Goal: Task Accomplishment & Management: Use online tool/utility

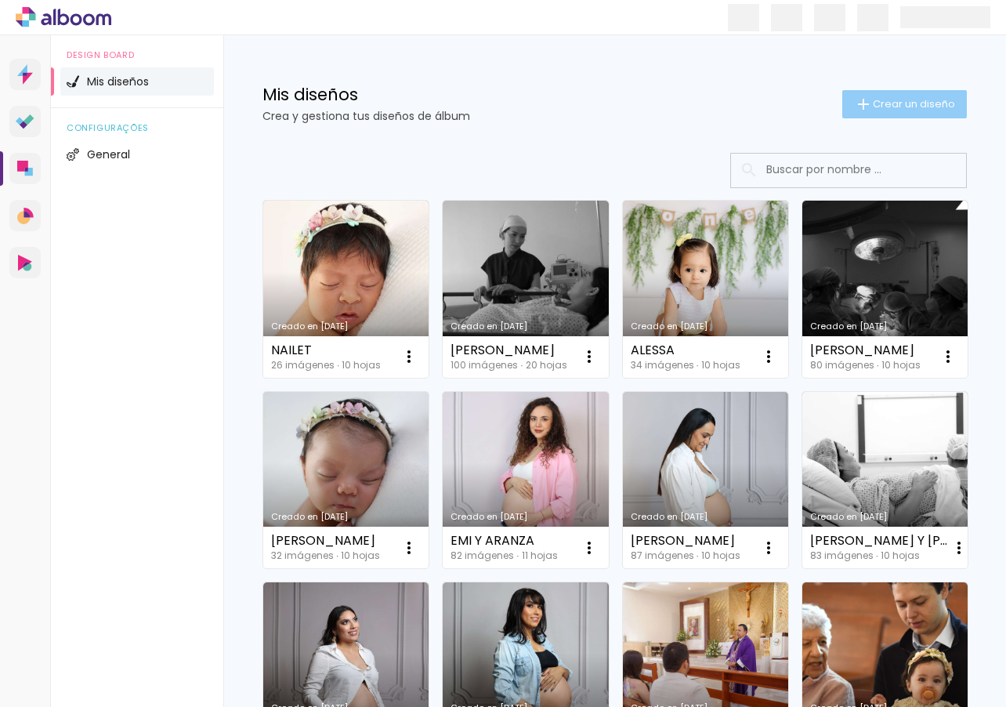
click at [916, 107] on span "Crear un diseño" at bounding box center [914, 104] width 82 height 10
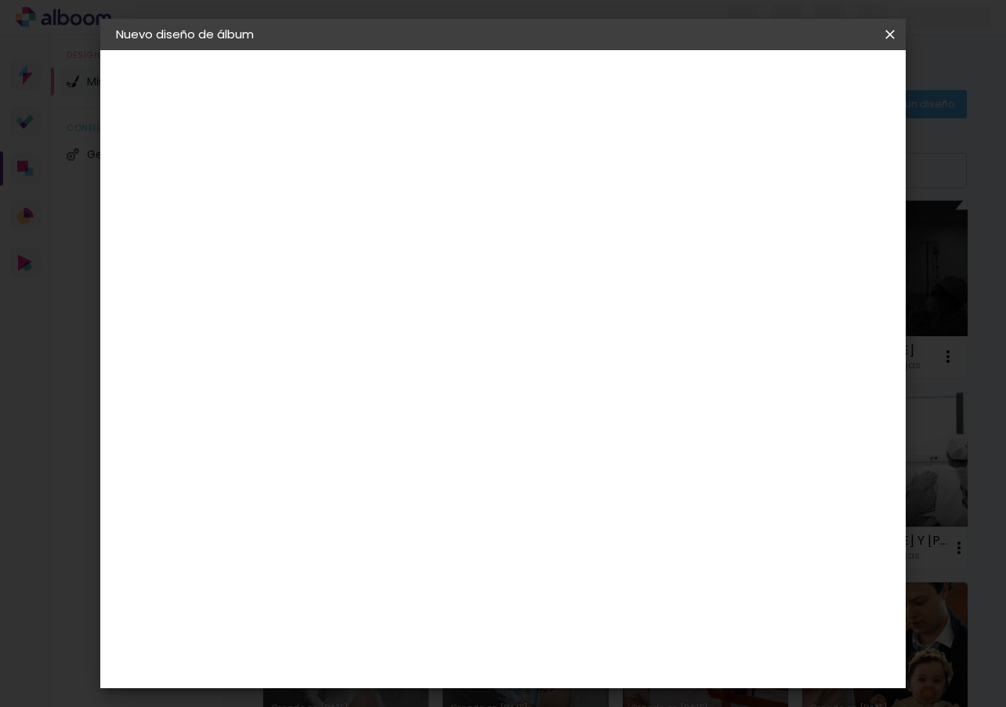
click at [372, 210] on input at bounding box center [372, 210] width 0 height 24
type input "[PERSON_NAME]"
type paper-input "[PERSON_NAME]"
click at [0, 0] on slot "Avanzar" at bounding box center [0, 0] width 0 height 0
click at [594, 221] on paper-item "Tamaño libre" at bounding box center [527, 238] width 133 height 34
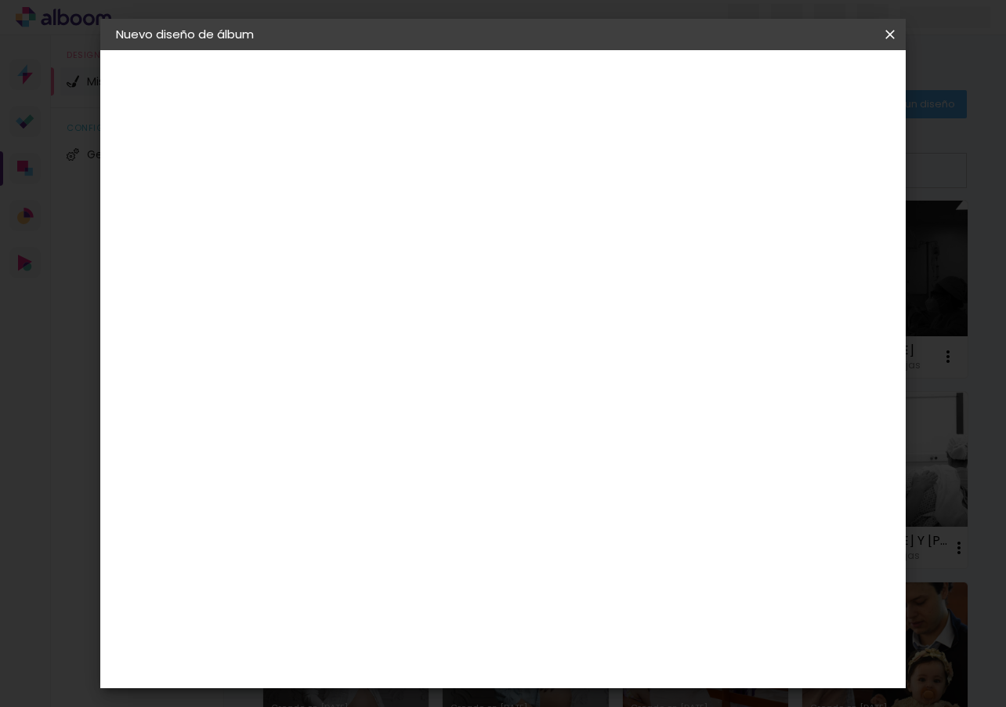
click at [0, 0] on slot "Avanzar" at bounding box center [0, 0] width 0 height 0
drag, startPoint x: 328, startPoint y: 393, endPoint x: 295, endPoint y: 384, distance: 35.0
click at [295, 50] on quentale-album-spec "Empezar diseño Empezar diseño" at bounding box center [502, 50] width 805 height 0
type input "3"
type input "15"
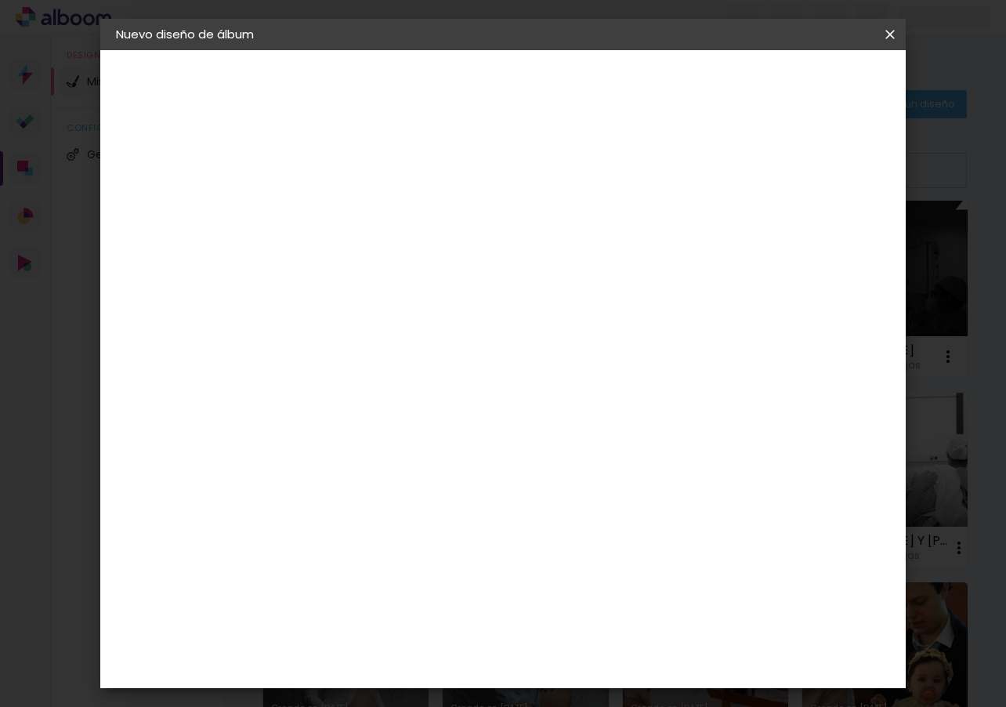
type paper-input "15"
click at [609, 451] on input "60" at bounding box center [594, 443] width 41 height 24
type input "40"
type paper-input "40"
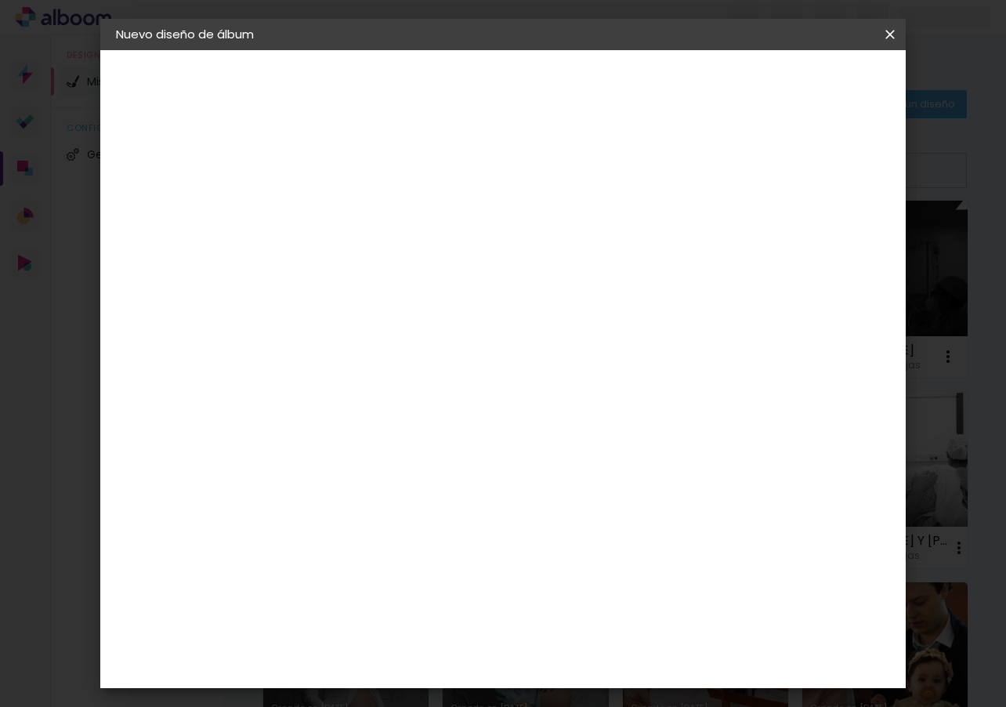
scroll to position [0, 0]
click at [803, 81] on span "Empezar diseño" at bounding box center [761, 89] width 83 height 22
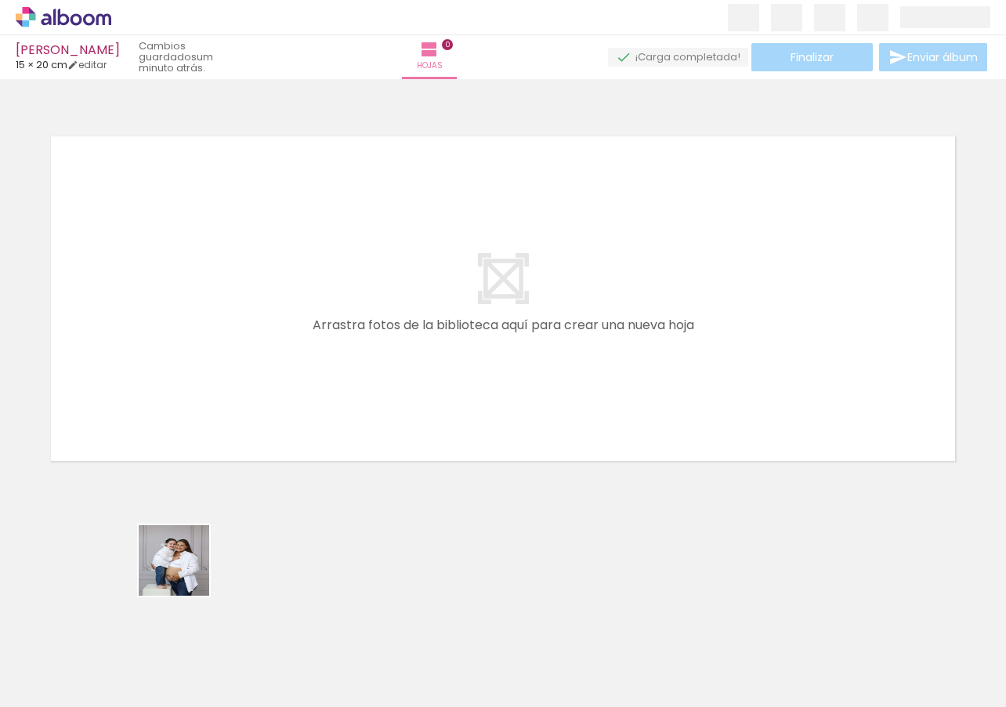
drag, startPoint x: 175, startPoint y: 608, endPoint x: 266, endPoint y: 340, distance: 283.2
click at [247, 305] on quentale-workspace at bounding box center [503, 353] width 1006 height 707
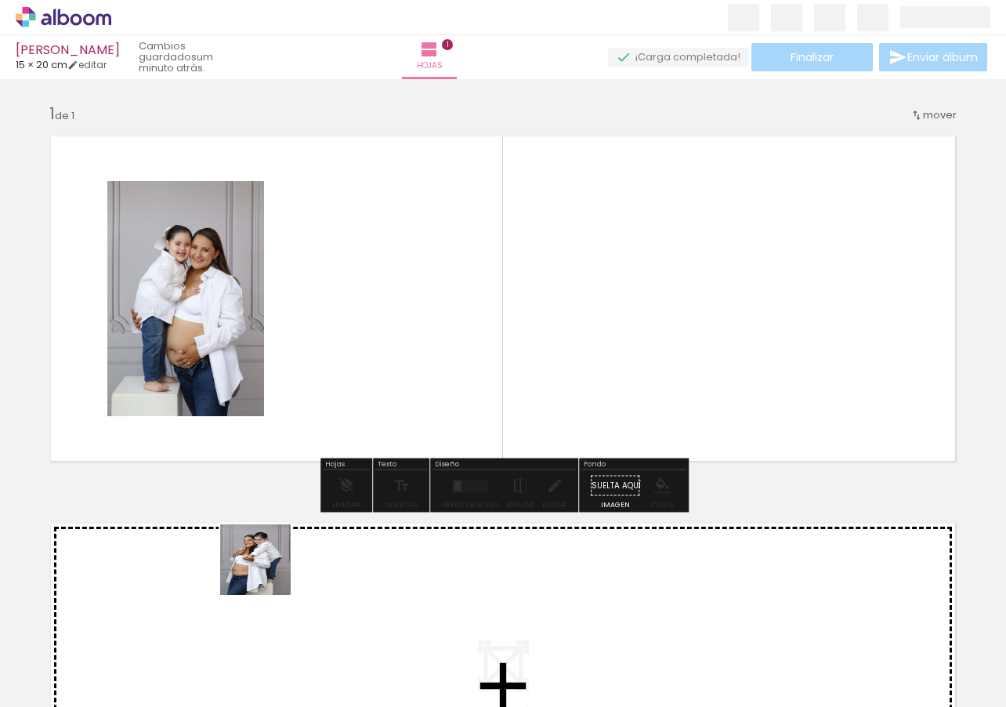
drag, startPoint x: 252, startPoint y: 640, endPoint x: 414, endPoint y: 282, distance: 393.4
click at [414, 282] on quentale-workspace at bounding box center [503, 353] width 1006 height 707
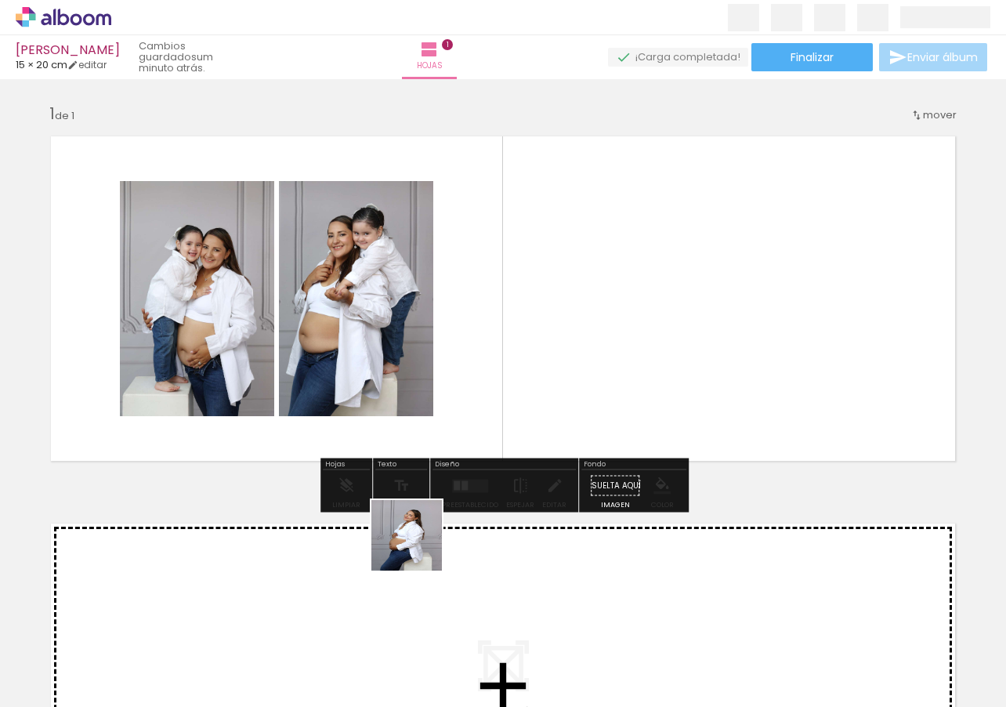
drag, startPoint x: 365, startPoint y: 617, endPoint x: 556, endPoint y: 364, distance: 317.2
click at [556, 363] on quentale-workspace at bounding box center [503, 353] width 1006 height 707
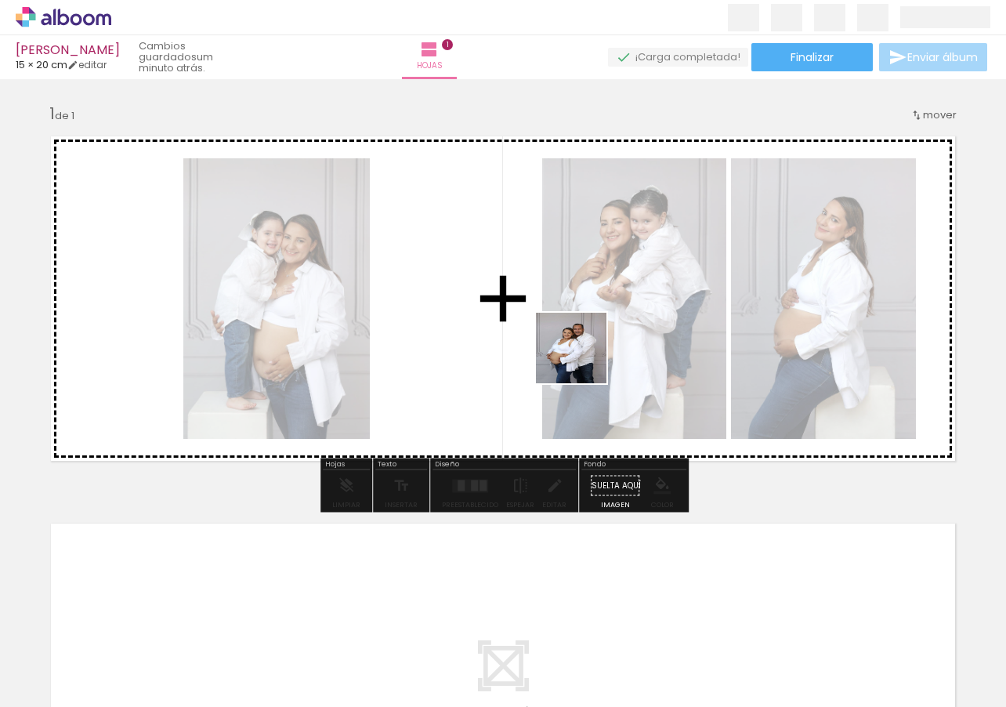
drag, startPoint x: 451, startPoint y: 605, endPoint x: 594, endPoint y: 382, distance: 264.7
click at [585, 348] on quentale-workspace at bounding box center [503, 353] width 1006 height 707
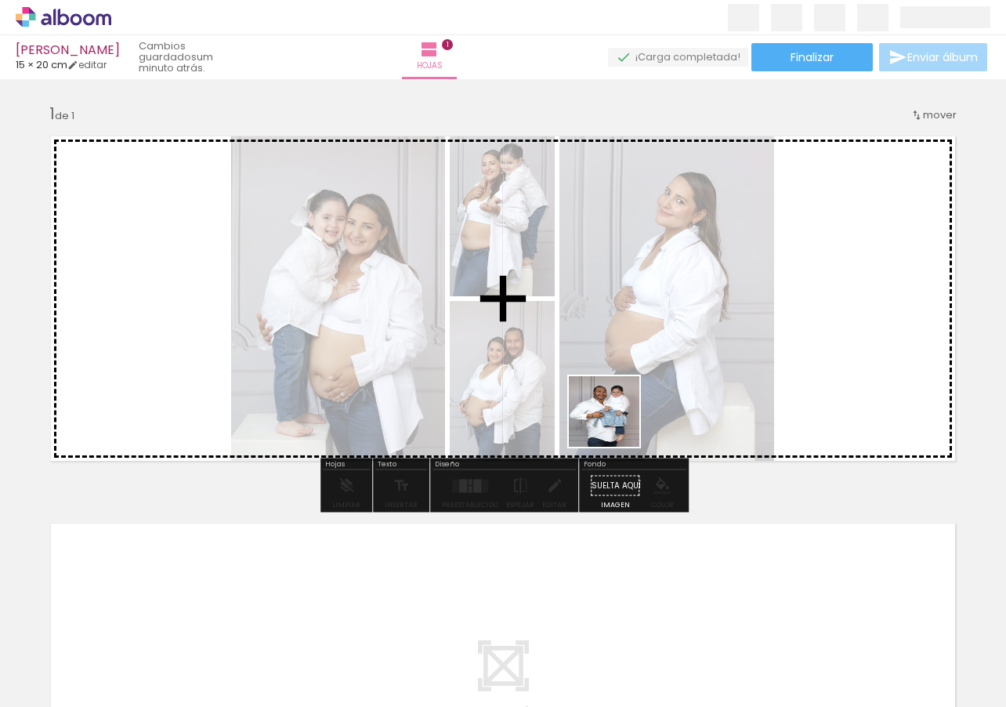
drag, startPoint x: 532, startPoint y: 598, endPoint x: 650, endPoint y: 333, distance: 290.1
click at [650, 333] on quentale-workspace at bounding box center [503, 353] width 1006 height 707
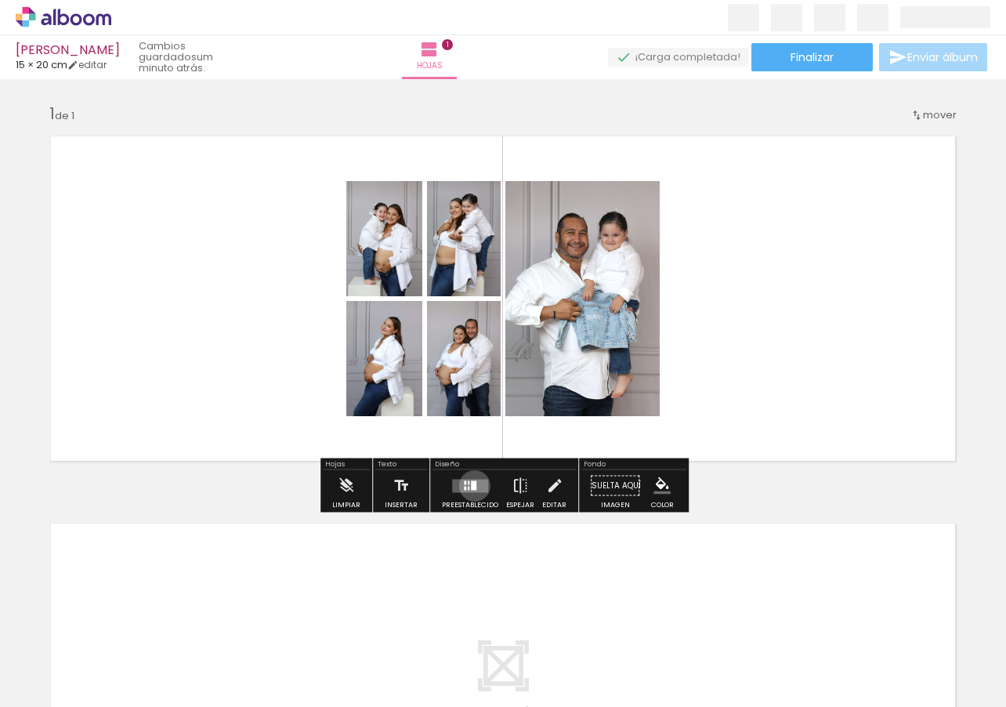
drag, startPoint x: 471, startPoint y: 486, endPoint x: 498, endPoint y: 447, distance: 47.2
click at [471, 486] on div at bounding box center [473, 484] width 5 height 9
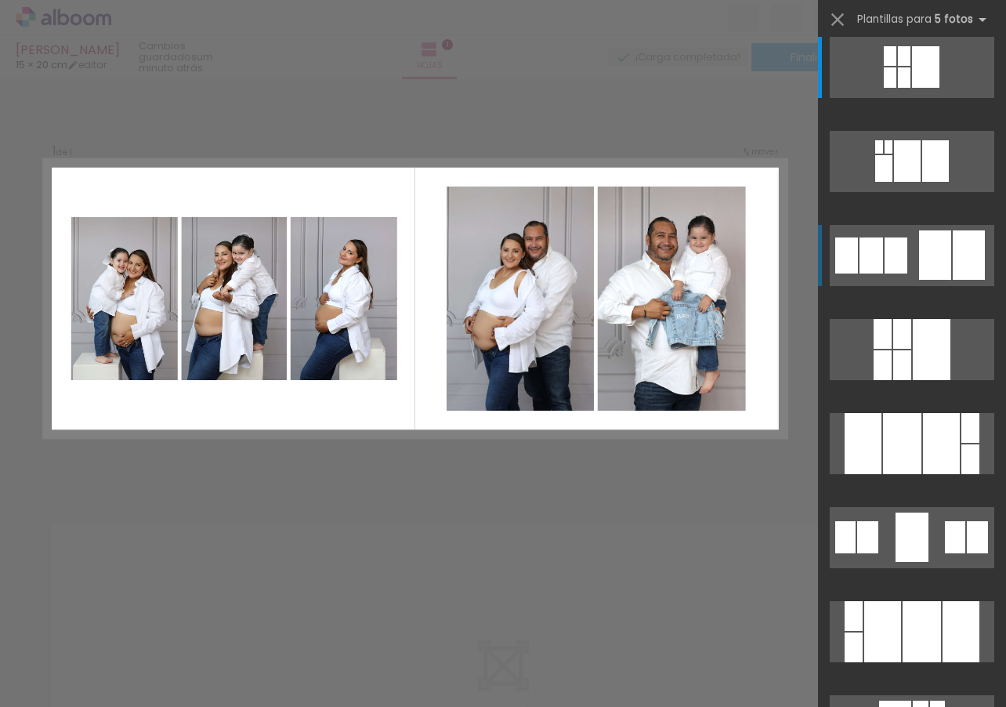
scroll to position [8, 0]
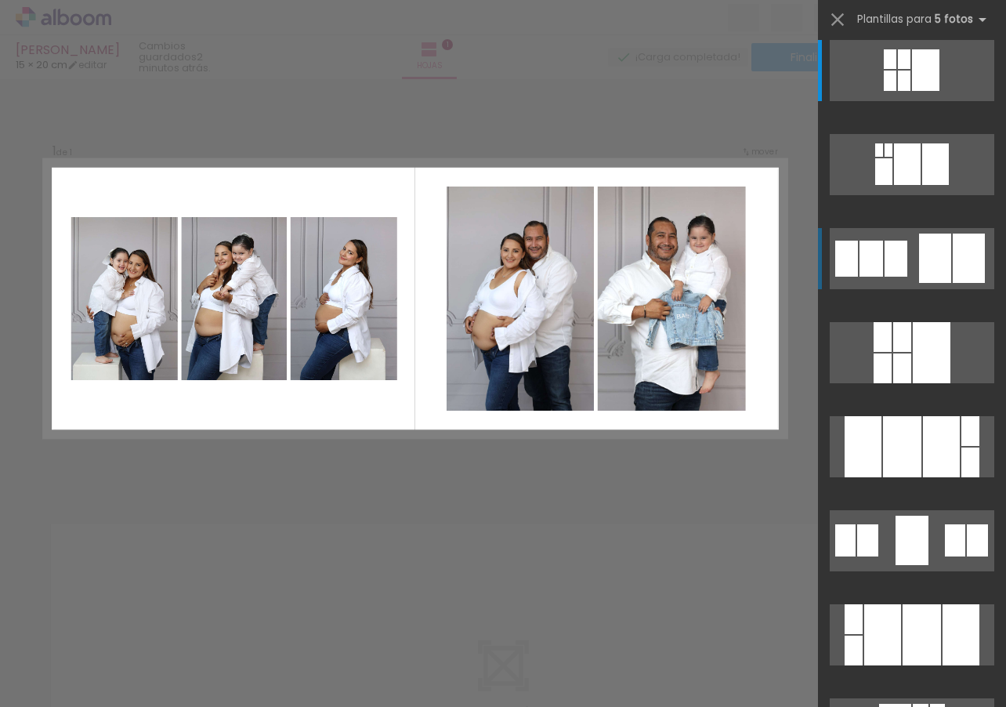
click at [896, 91] on div at bounding box center [890, 81] width 13 height 20
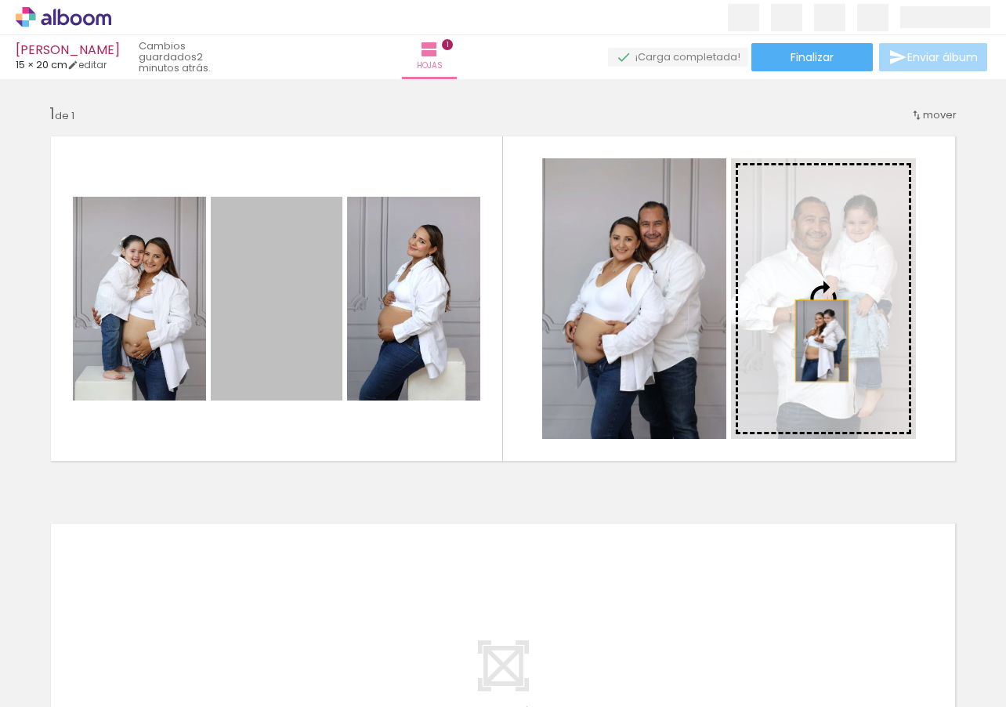
drag, startPoint x: 281, startPoint y: 337, endPoint x: 823, endPoint y: 341, distance: 542.2
click at [0, 0] on slot at bounding box center [0, 0] width 0 height 0
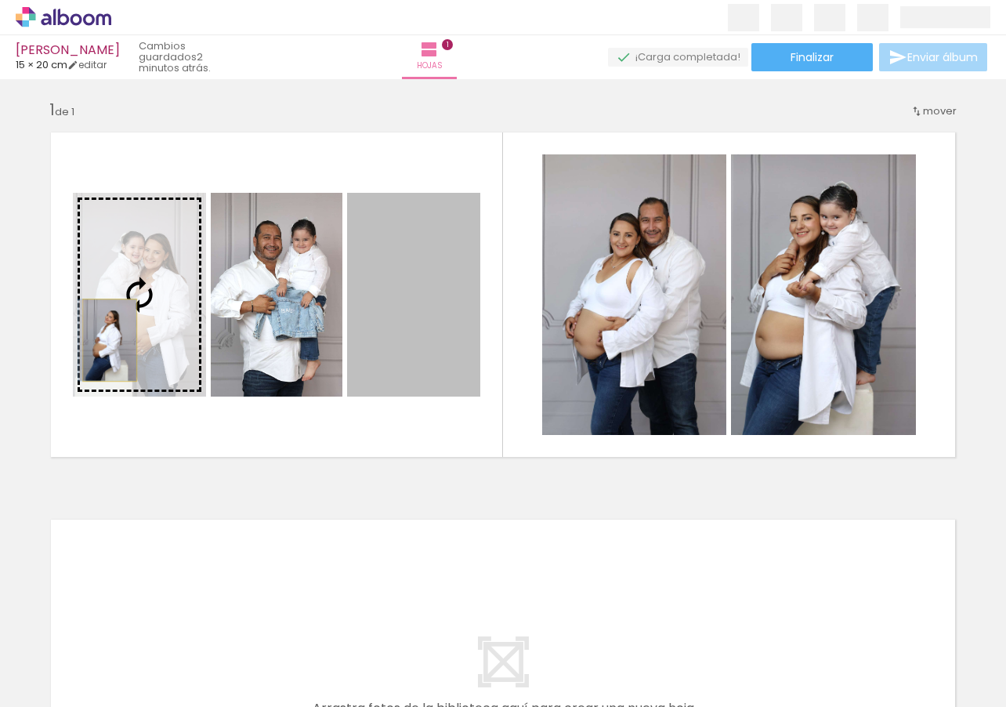
scroll to position [2, 0]
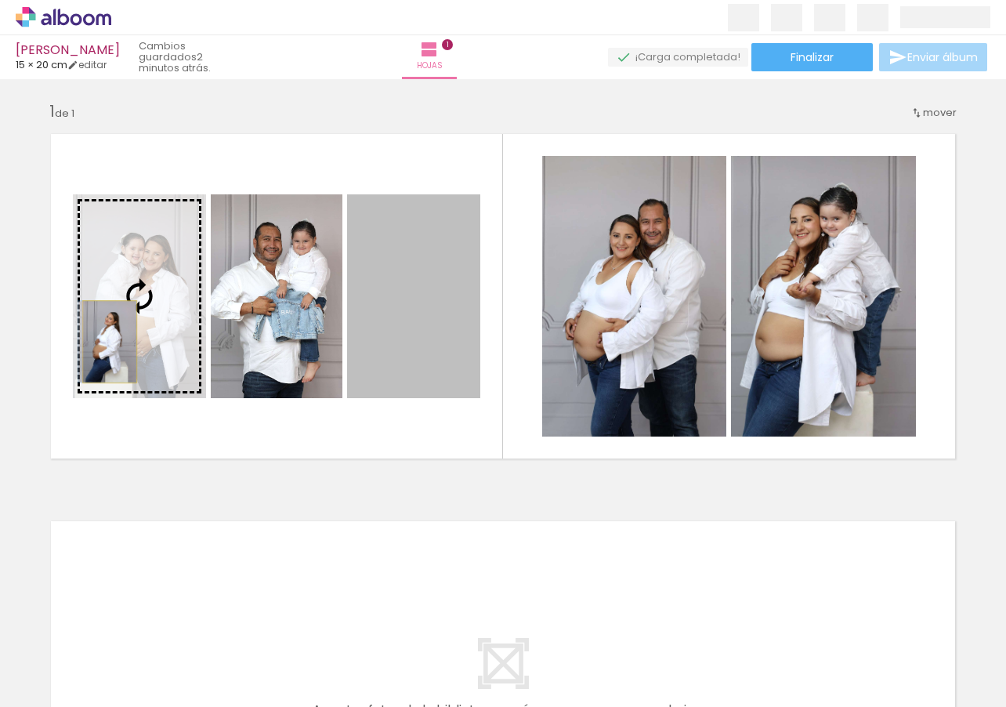
drag, startPoint x: 335, startPoint y: 354, endPoint x: 110, endPoint y: 344, distance: 225.1
click at [0, 0] on slot at bounding box center [0, 0] width 0 height 0
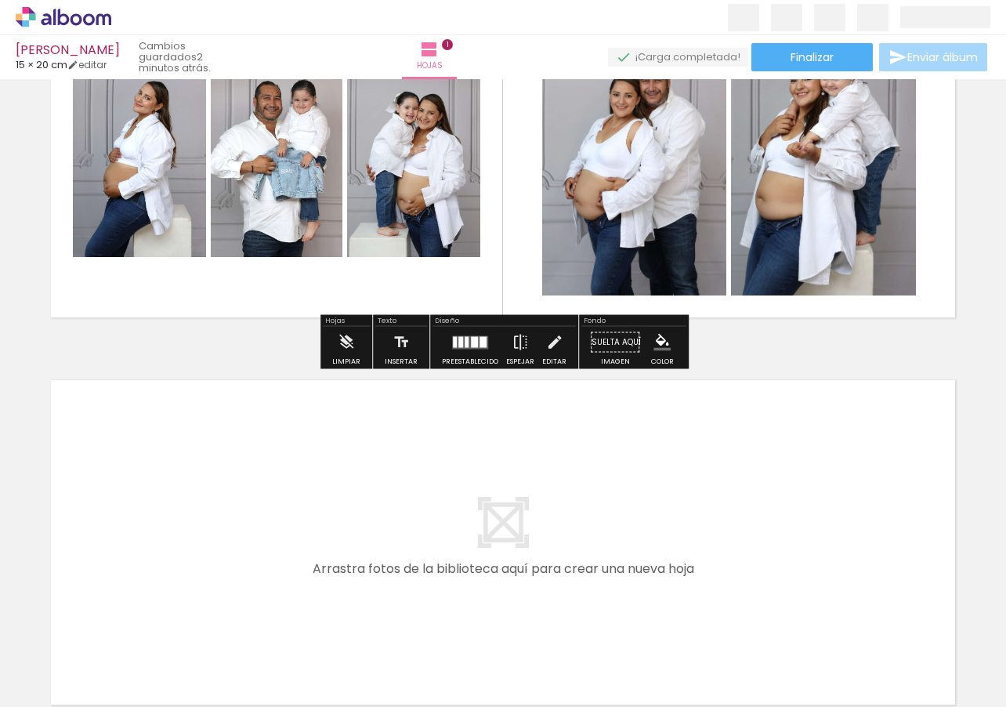
scroll to position [161, 0]
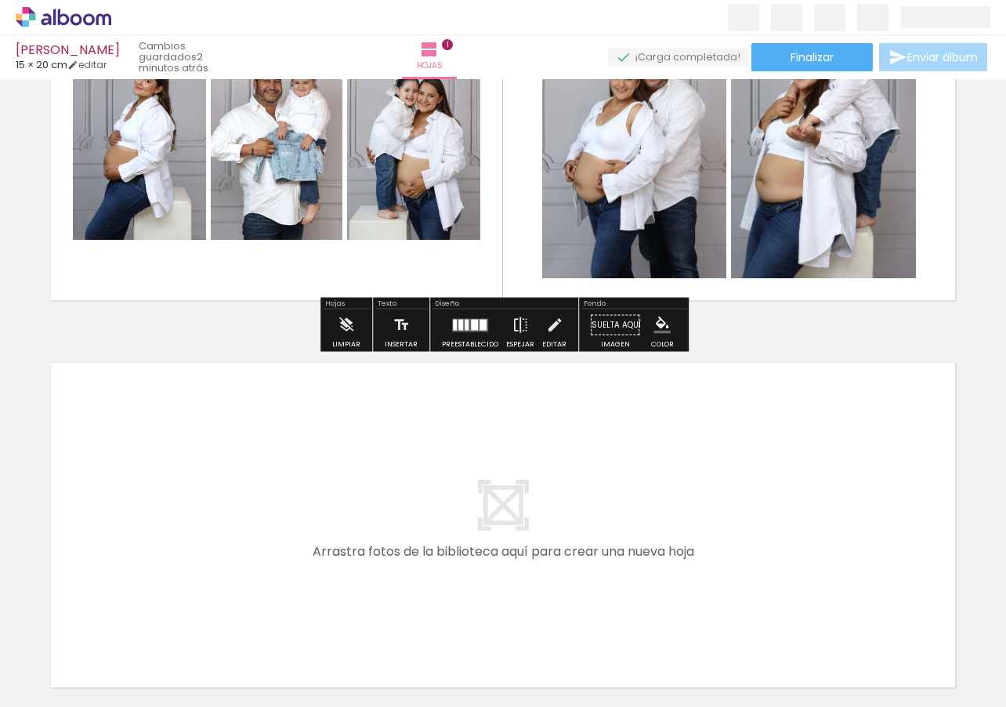
drag, startPoint x: 601, startPoint y: 657, endPoint x: 451, endPoint y: 499, distance: 217.8
click at [451, 499] on quentale-workspace at bounding box center [503, 353] width 1006 height 707
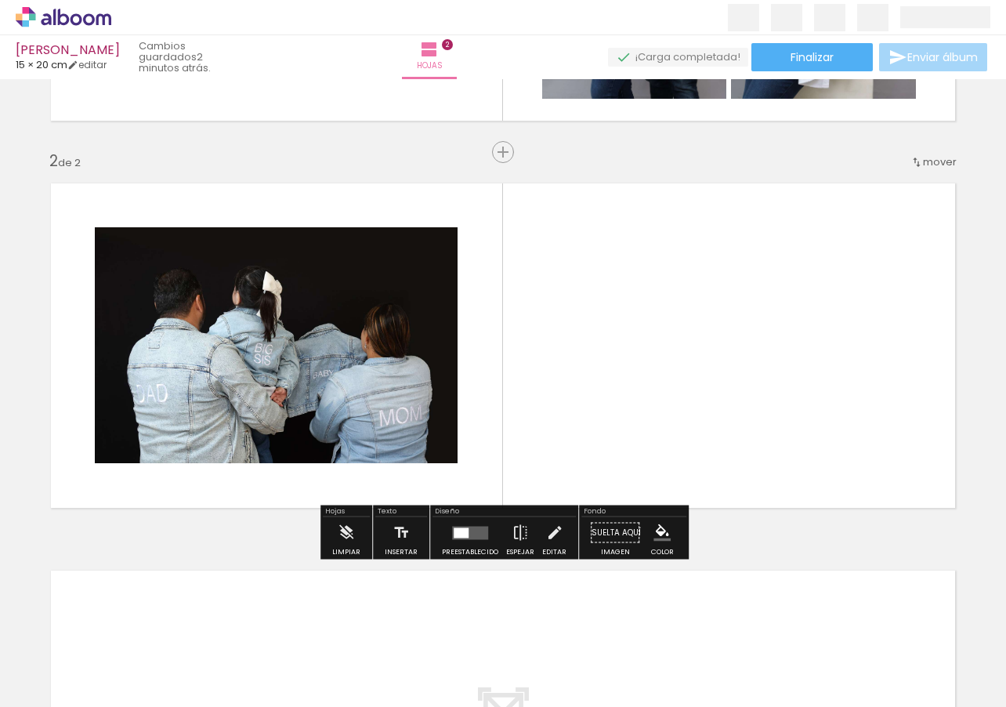
scroll to position [342, 0]
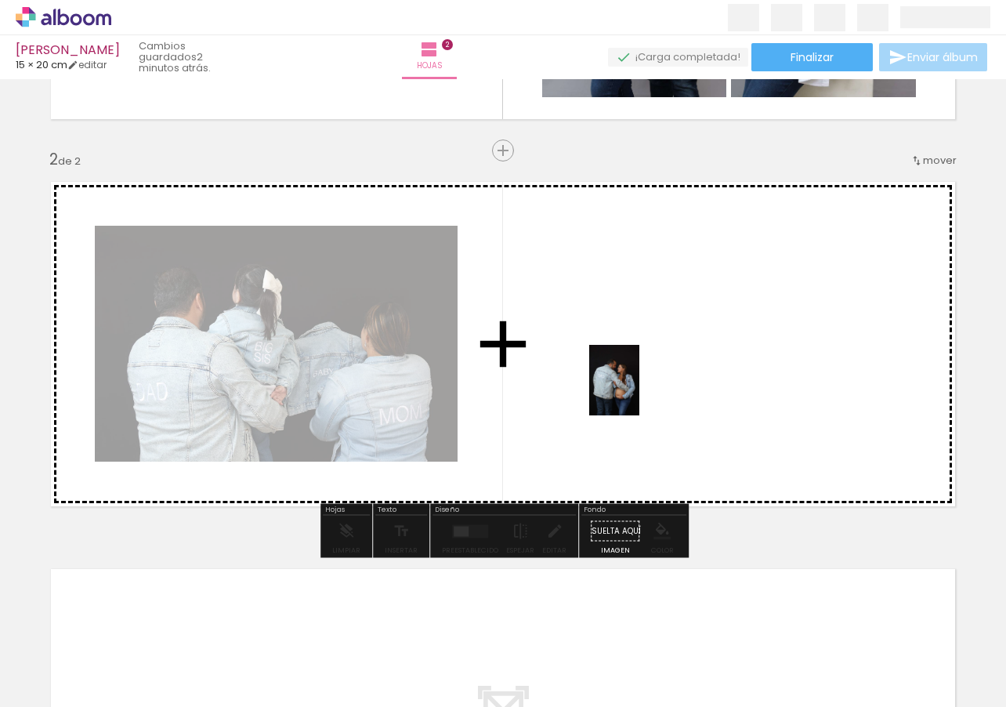
drag, startPoint x: 682, startPoint y: 632, endPoint x: 679, endPoint y: 463, distance: 169.3
click at [633, 383] on quentale-workspace at bounding box center [503, 353] width 1006 height 707
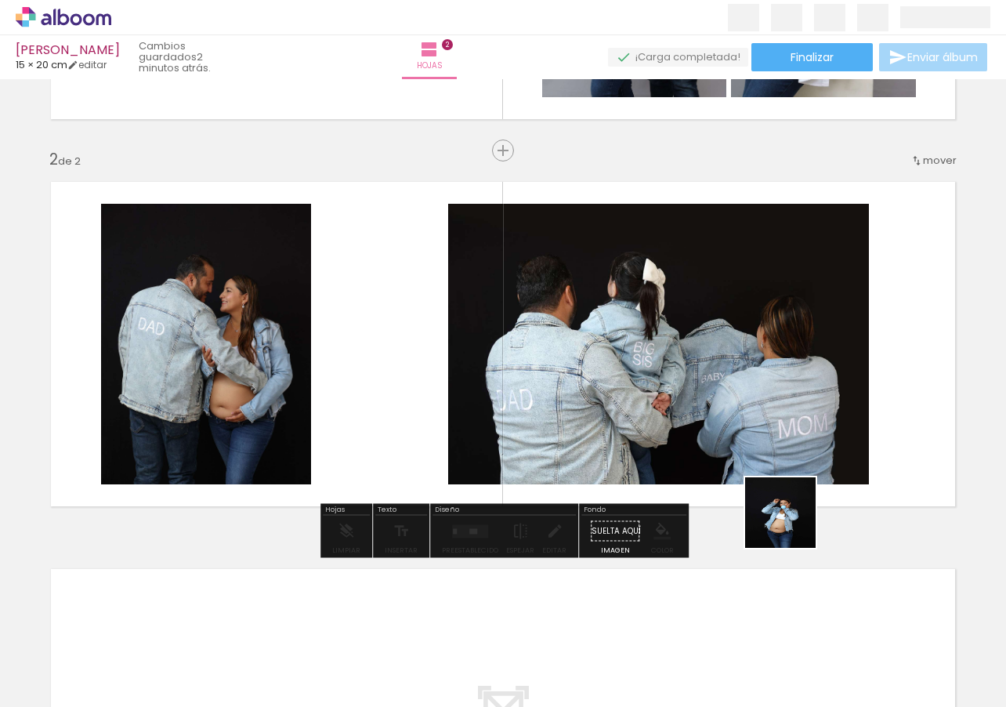
drag, startPoint x: 780, startPoint y: 667, endPoint x: 839, endPoint y: 429, distance: 244.6
click at [794, 359] on quentale-workspace at bounding box center [503, 353] width 1006 height 707
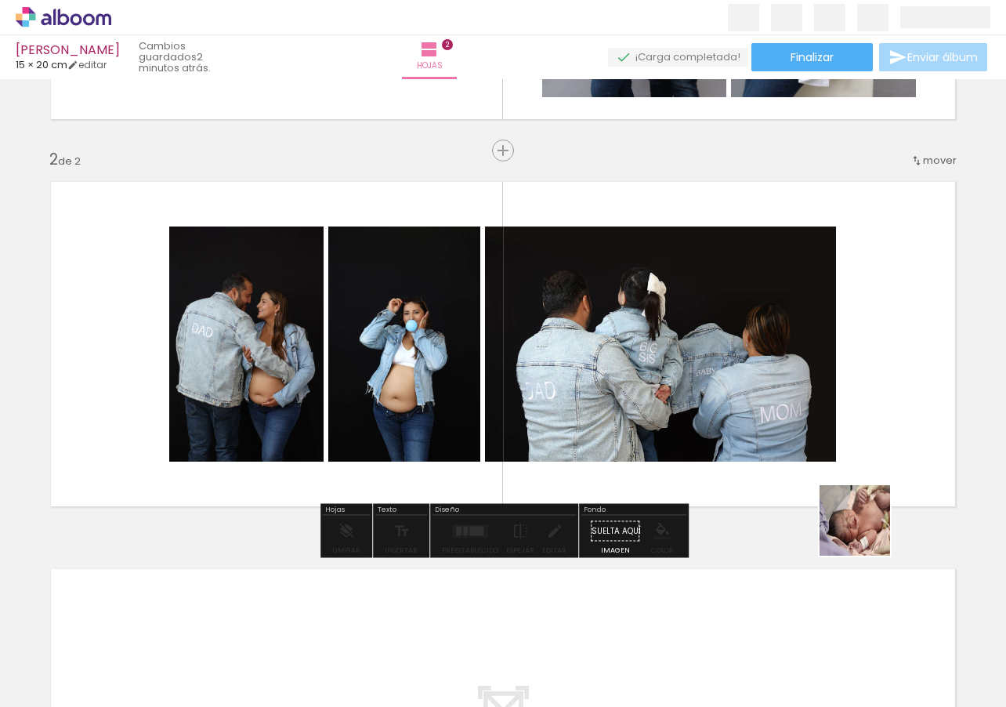
drag, startPoint x: 874, startPoint y: 653, endPoint x: 880, endPoint y: 501, distance: 152.1
click at [869, 438] on quentale-workspace at bounding box center [503, 353] width 1006 height 707
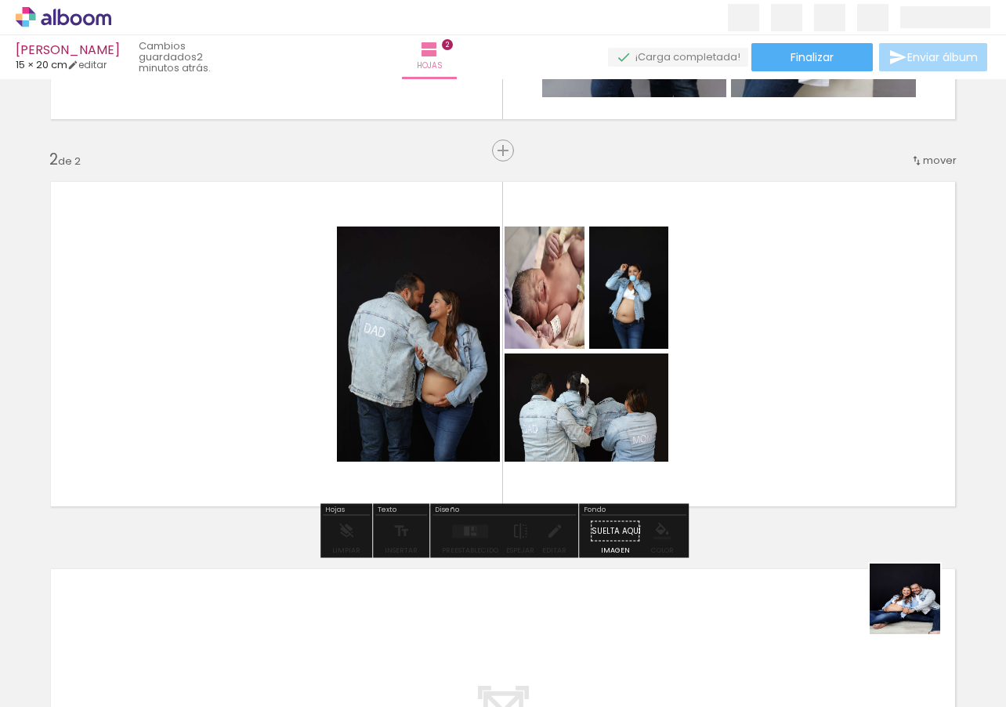
drag, startPoint x: 943, startPoint y: 682, endPoint x: 824, endPoint y: 433, distance: 276.5
click at [818, 357] on quentale-workspace at bounding box center [503, 353] width 1006 height 707
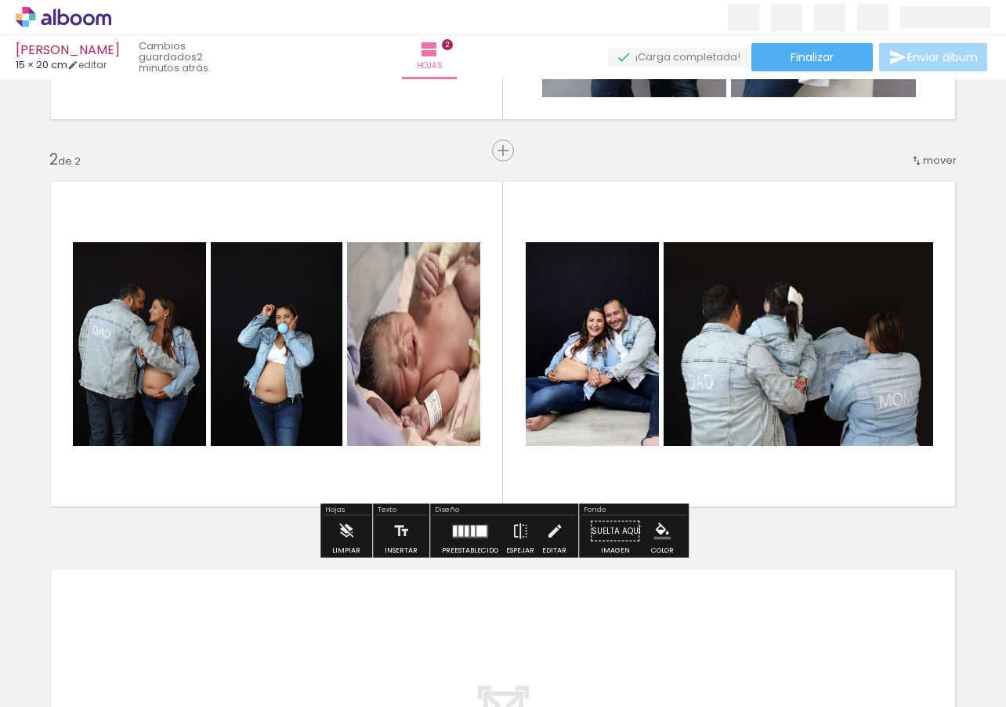
scroll to position [0, 894]
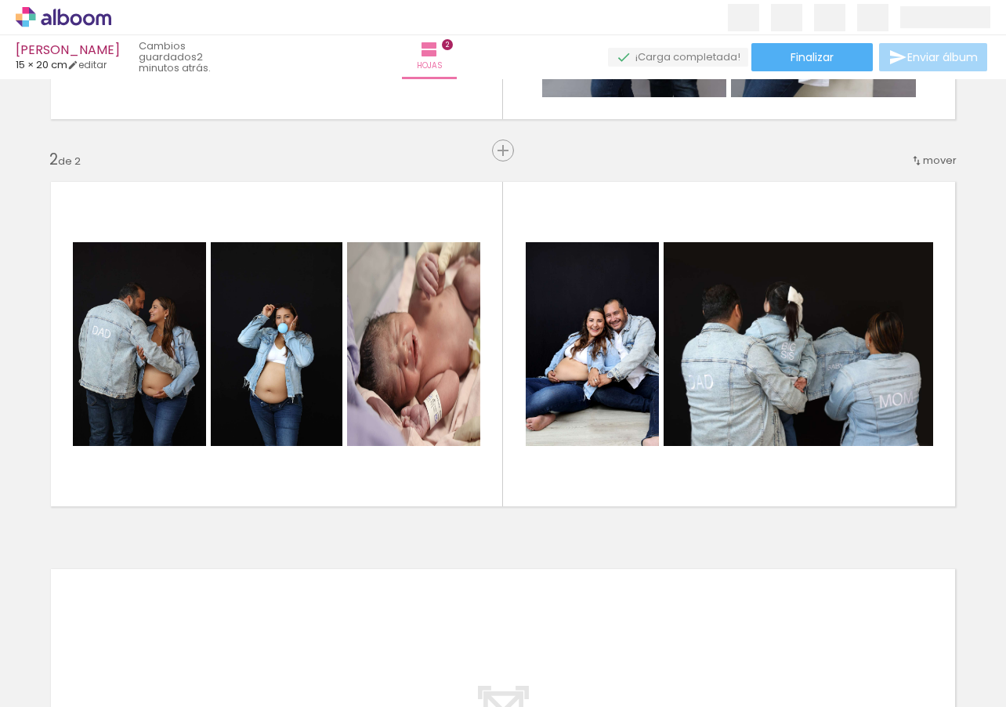
click at [112, 702] on iron-horizontal-list at bounding box center [96, 658] width 31 height 98
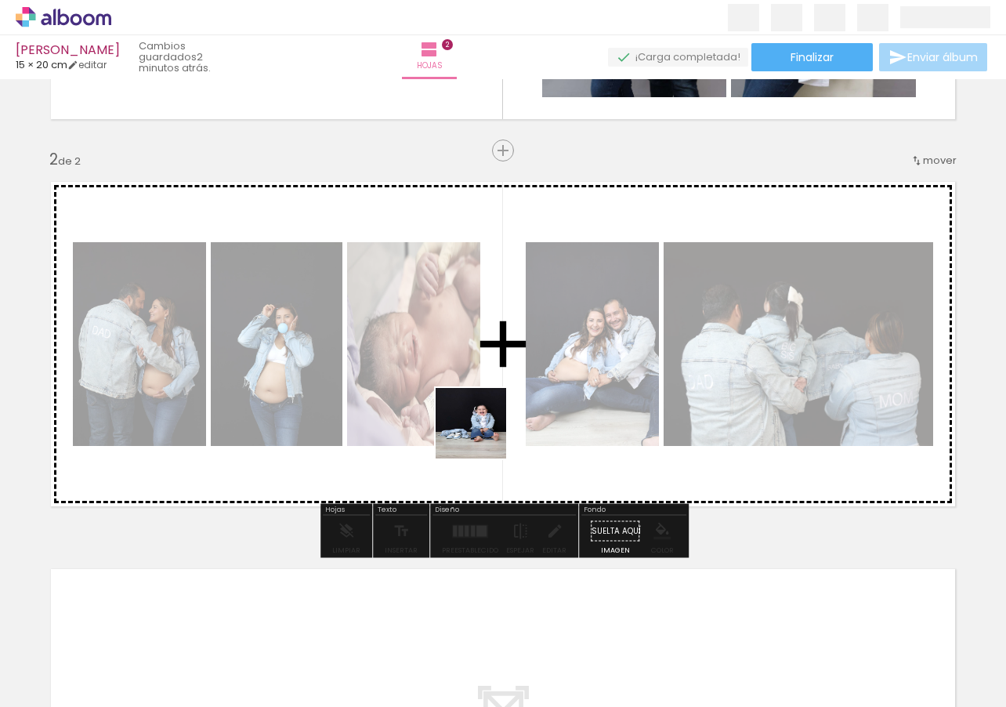
drag, startPoint x: 313, startPoint y: 661, endPoint x: 545, endPoint y: 338, distance: 398.1
click at [545, 338] on quentale-workspace at bounding box center [503, 353] width 1006 height 707
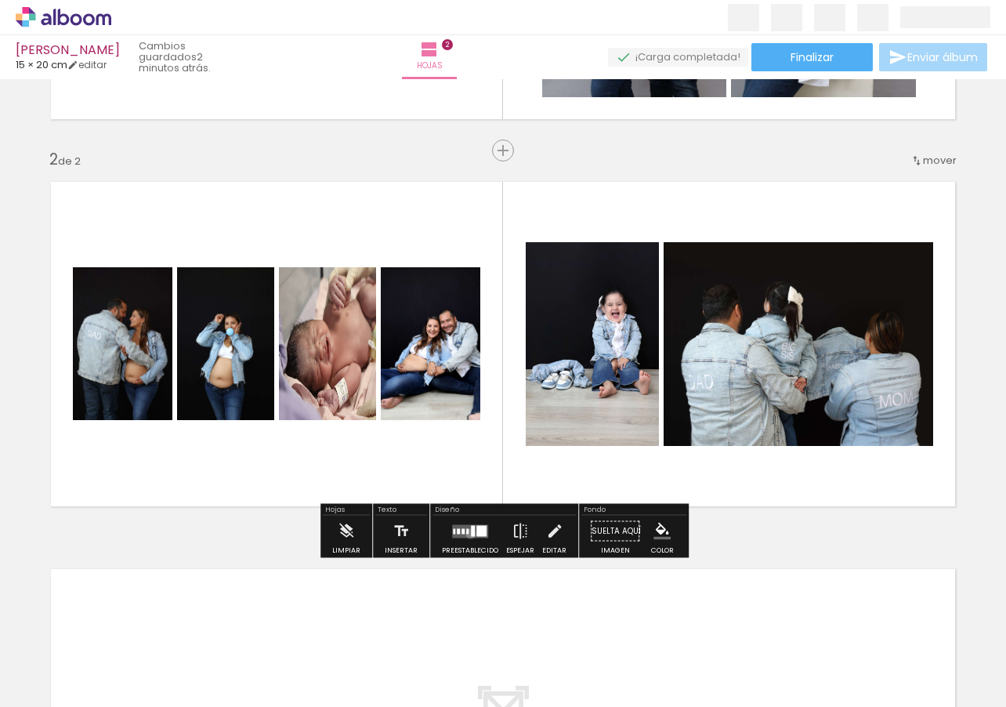
click at [471, 534] on div at bounding box center [473, 530] width 4 height 11
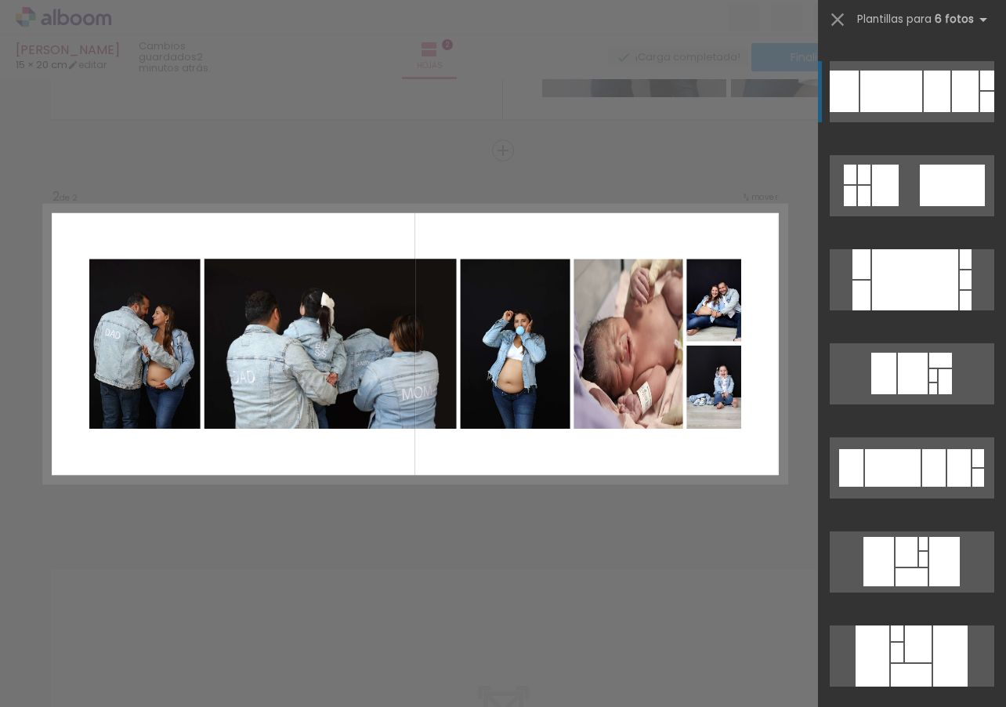
scroll to position [1399, 0]
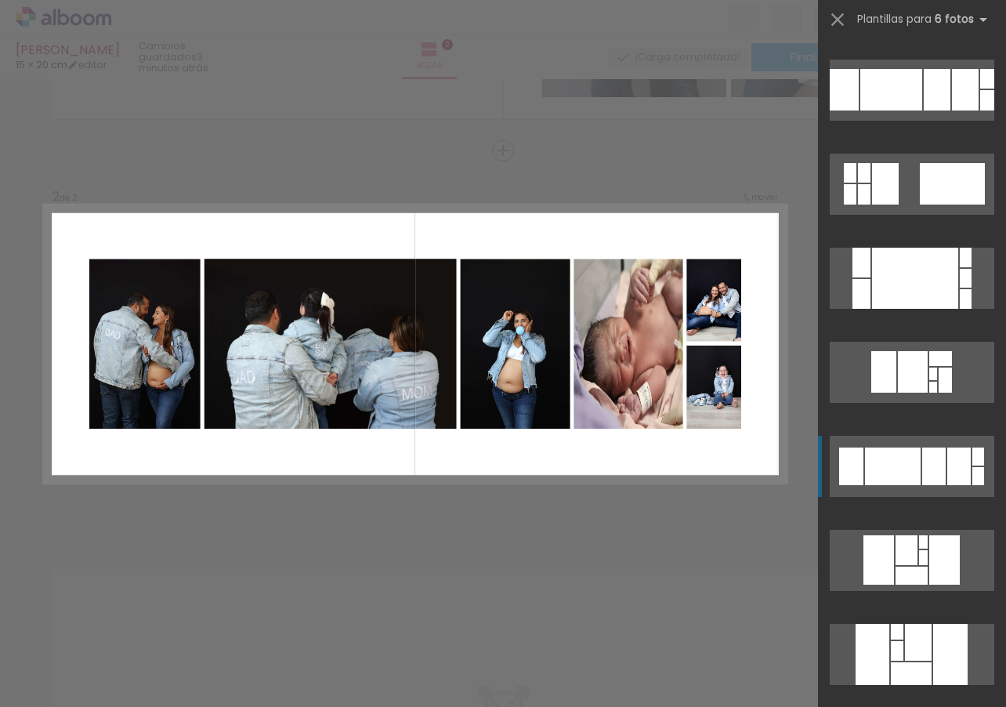
click at [915, 472] on div at bounding box center [893, 466] width 56 height 38
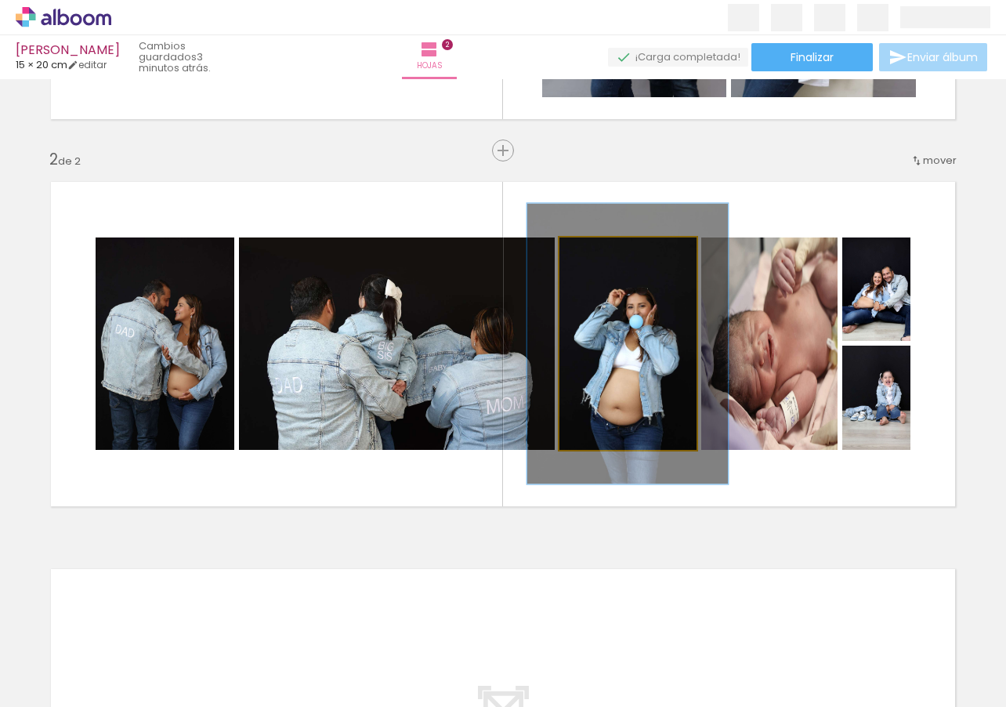
drag, startPoint x: 595, startPoint y: 252, endPoint x: 612, endPoint y: 250, distance: 17.3
type paper-slider "132"
click at [612, 250] on div at bounding box center [613, 254] width 14 height 14
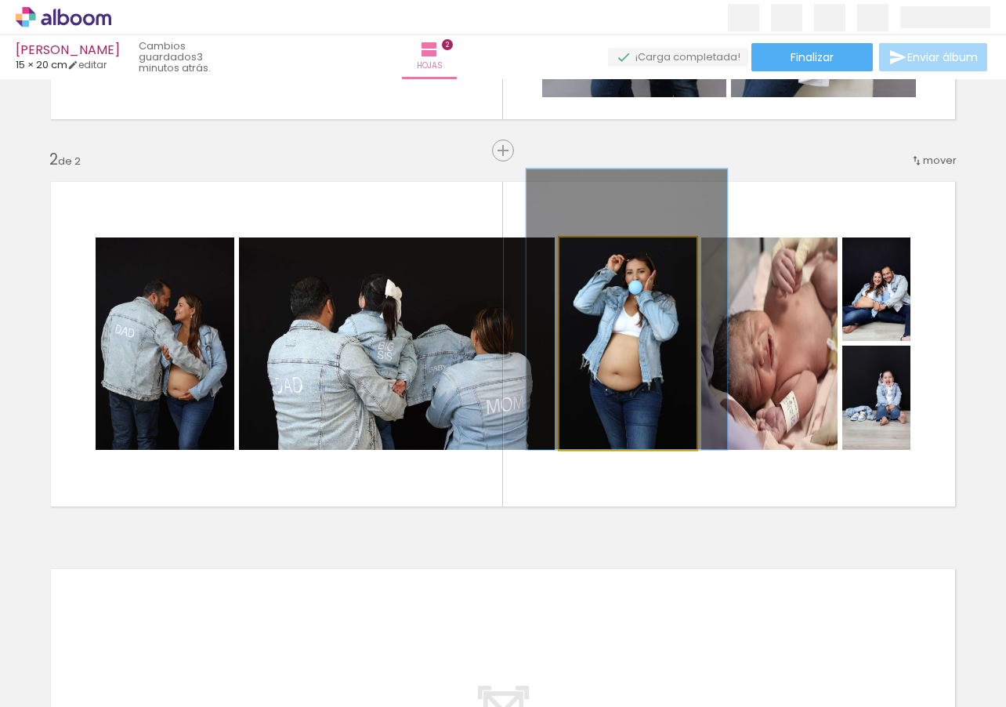
drag, startPoint x: 643, startPoint y: 388, endPoint x: 642, endPoint y: 348, distance: 40.0
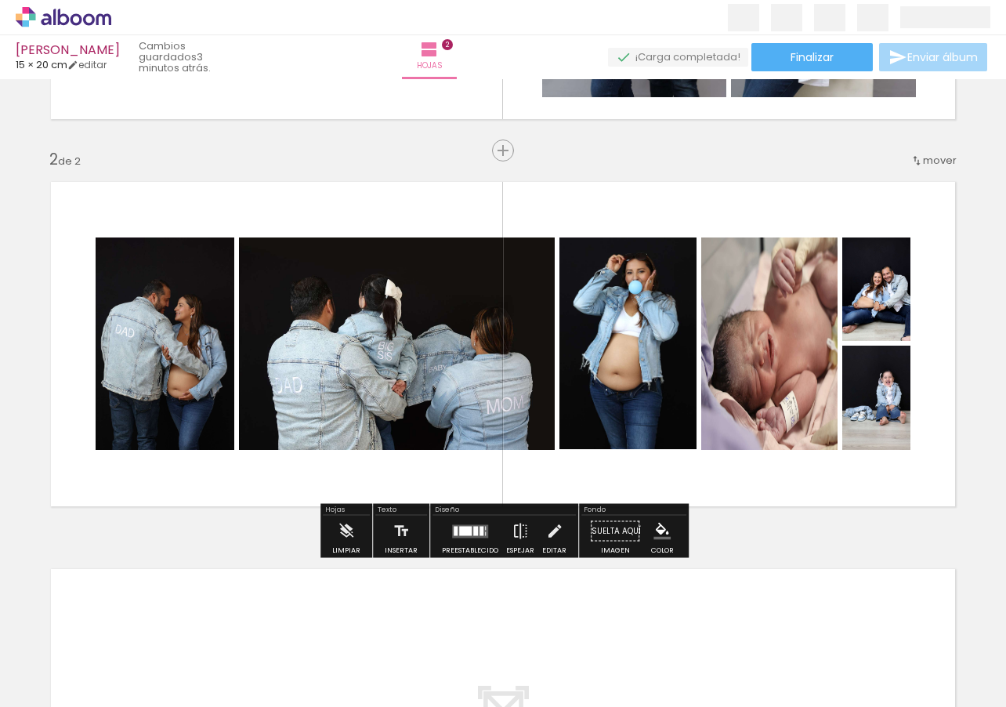
click at [757, 479] on quentale-layouter at bounding box center [503, 344] width 928 height 348
click at [165, 349] on quentale-photo at bounding box center [165, 343] width 139 height 212
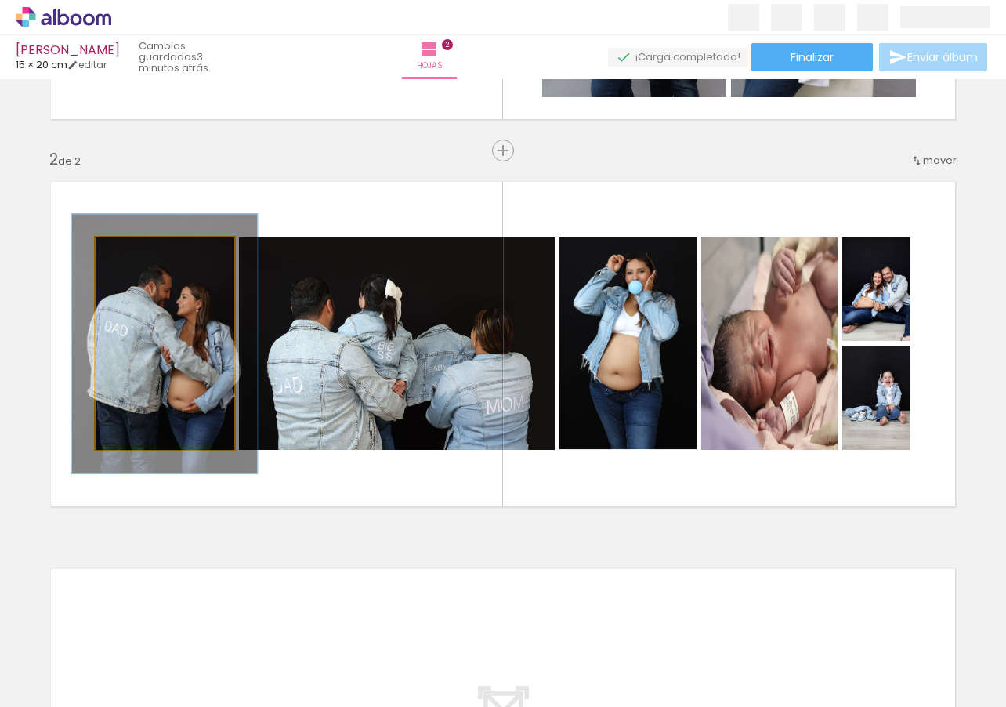
drag, startPoint x: 129, startPoint y: 253, endPoint x: 141, endPoint y: 252, distance: 11.8
type paper-slider "122"
click at [141, 252] on div at bounding box center [144, 254] width 14 height 14
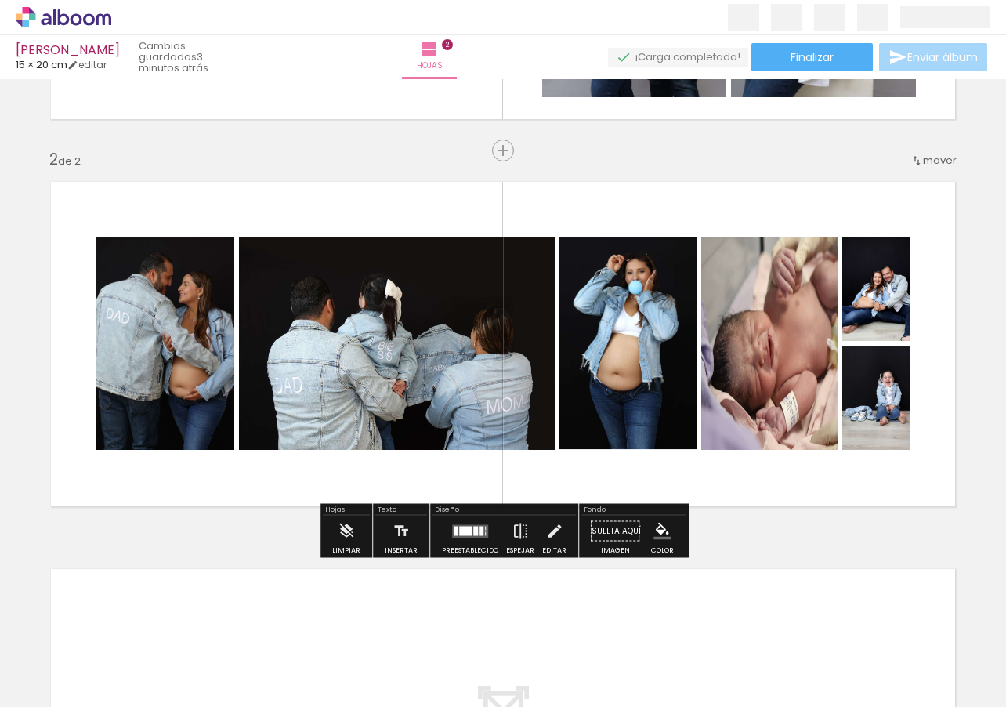
click at [247, 492] on quentale-layouter at bounding box center [503, 344] width 928 height 348
click at [247, 482] on quentale-layouter at bounding box center [503, 344] width 928 height 348
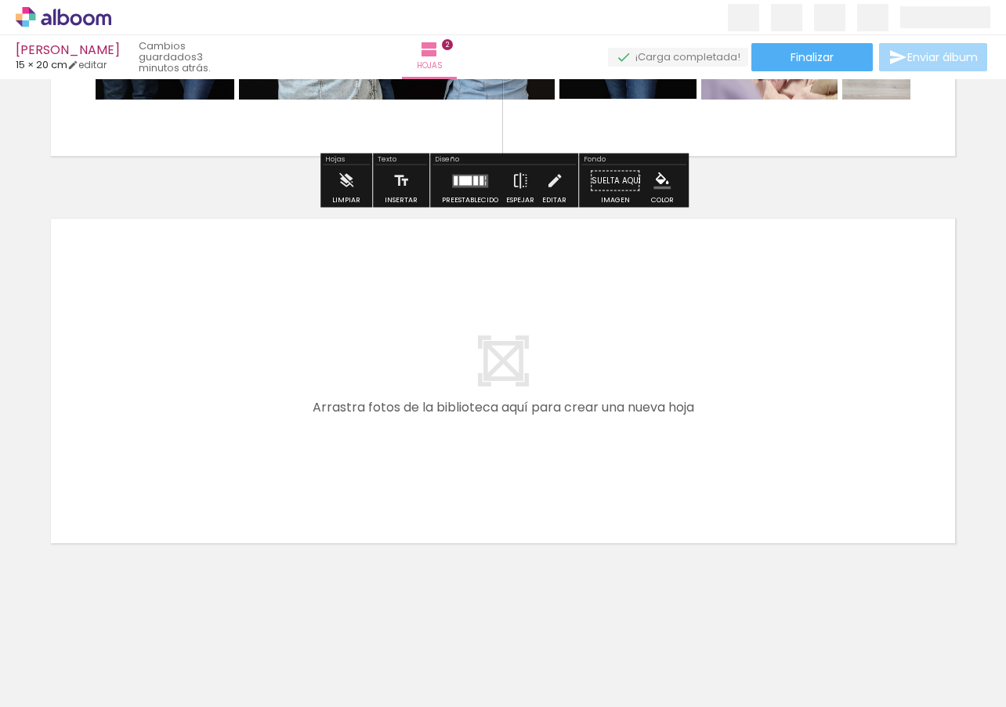
scroll to position [693, 0]
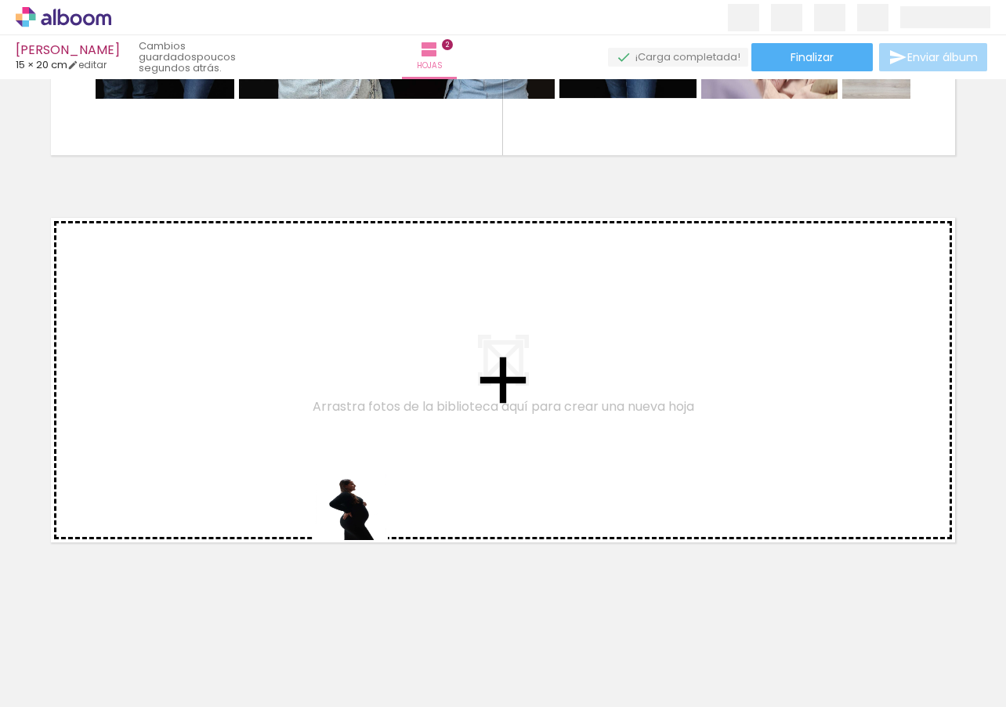
drag, startPoint x: 405, startPoint y: 647, endPoint x: 294, endPoint y: 398, distance: 272.9
click at [294, 398] on quentale-workspace at bounding box center [503, 353] width 1006 height 707
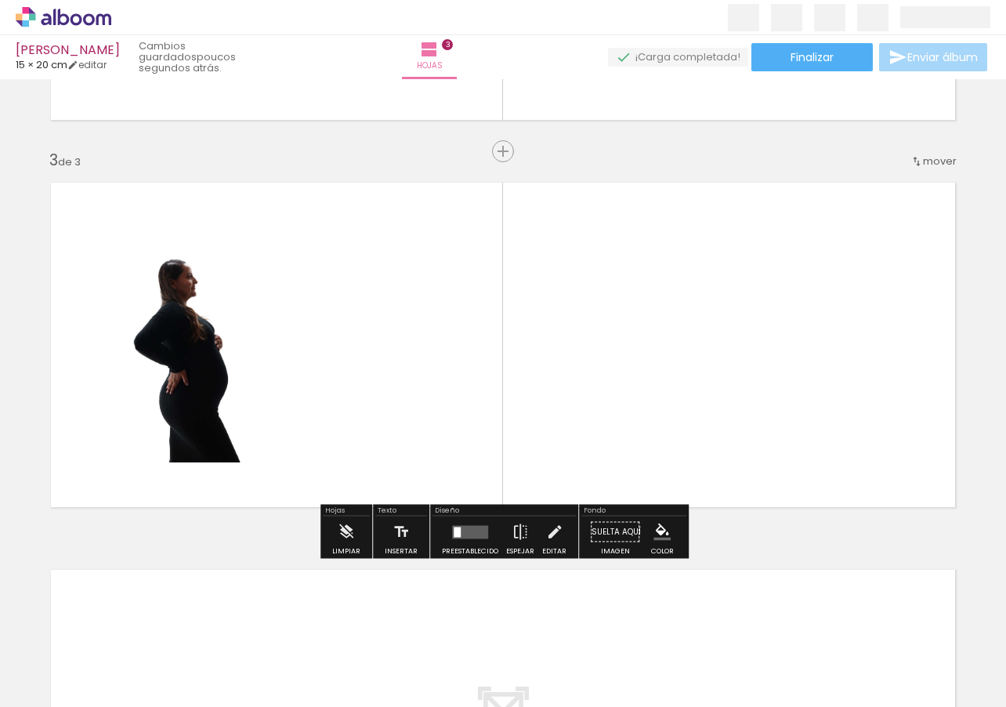
scroll to position [729, 0]
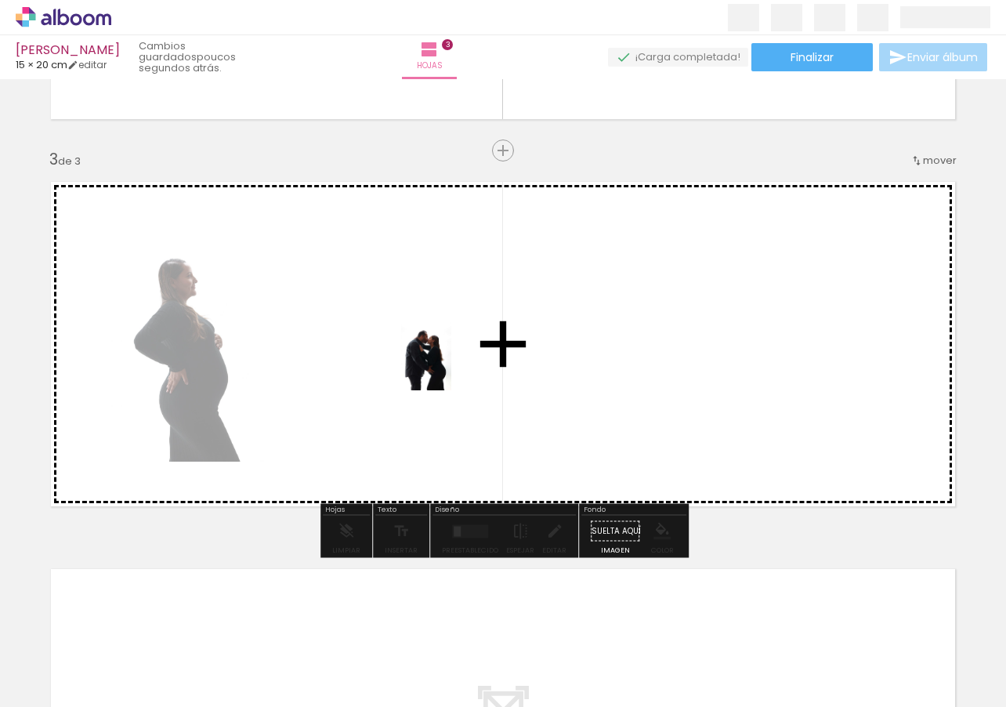
drag, startPoint x: 475, startPoint y: 679, endPoint x: 482, endPoint y: 425, distance: 253.2
click at [447, 365] on quentale-workspace at bounding box center [503, 353] width 1006 height 707
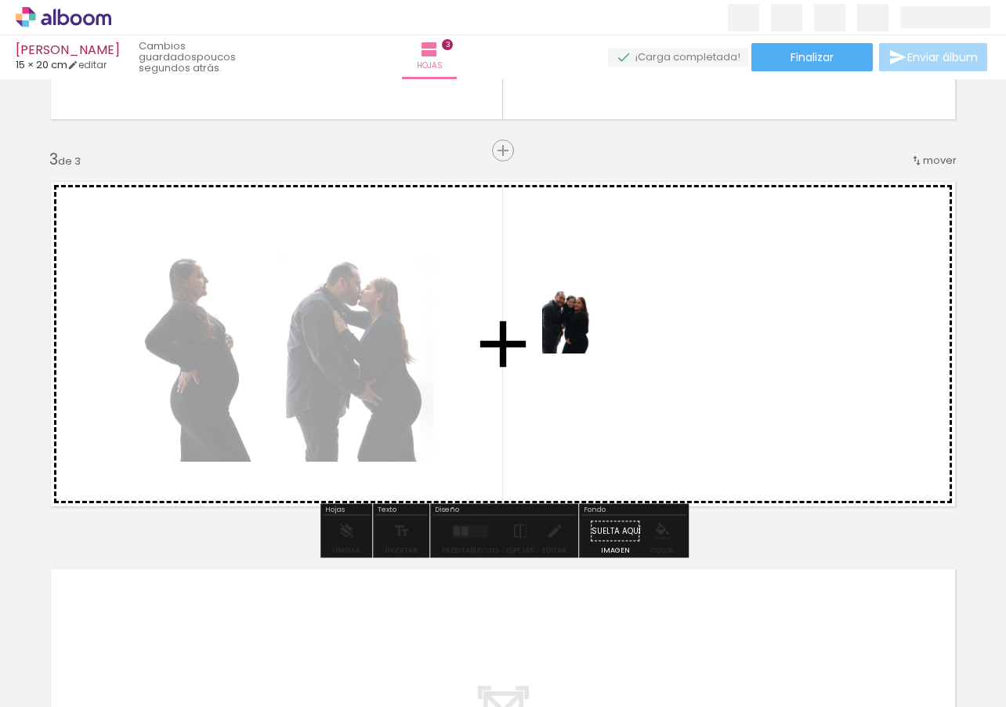
drag, startPoint x: 580, startPoint y: 655, endPoint x: 636, endPoint y: 407, distance: 254.7
click at [589, 329] on quentale-workspace at bounding box center [503, 353] width 1006 height 707
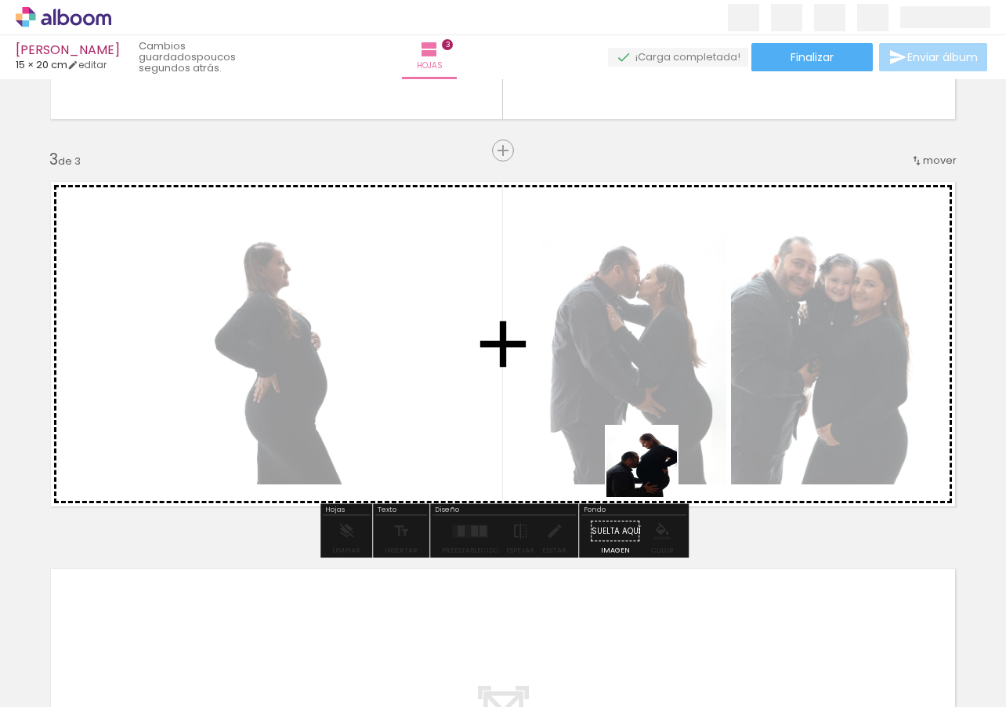
drag, startPoint x: 664, startPoint y: 661, endPoint x: 643, endPoint y: 400, distance: 262.6
click at [632, 387] on quentale-workspace at bounding box center [503, 353] width 1006 height 707
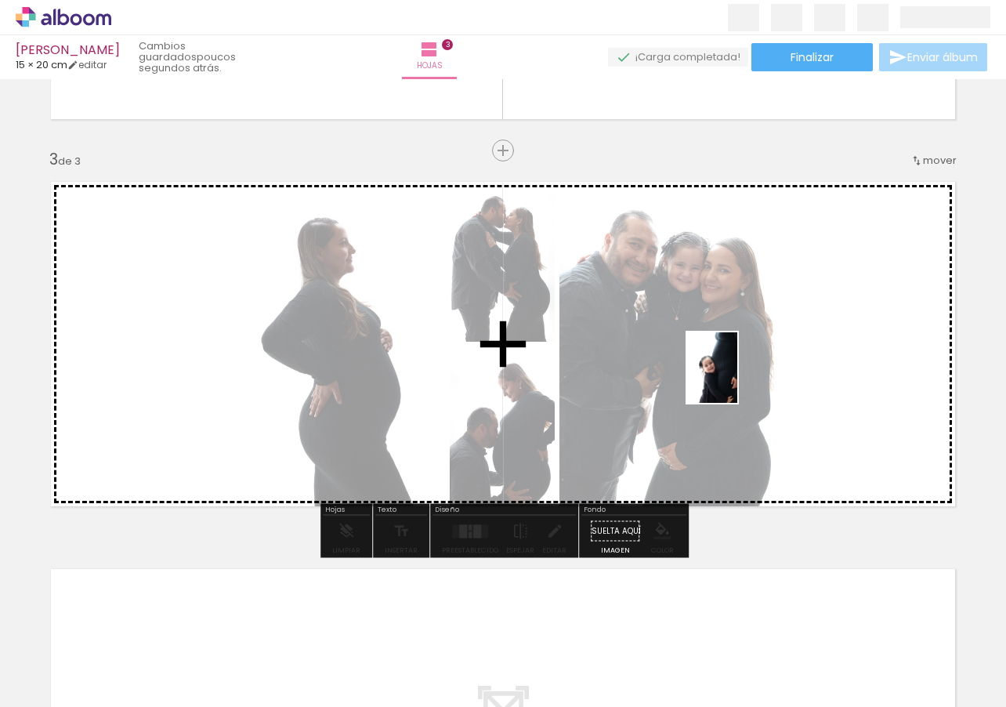
drag, startPoint x: 728, startPoint y: 672, endPoint x: 733, endPoint y: 371, distance: 300.9
click at [733, 371] on quentale-workspace at bounding box center [503, 353] width 1006 height 707
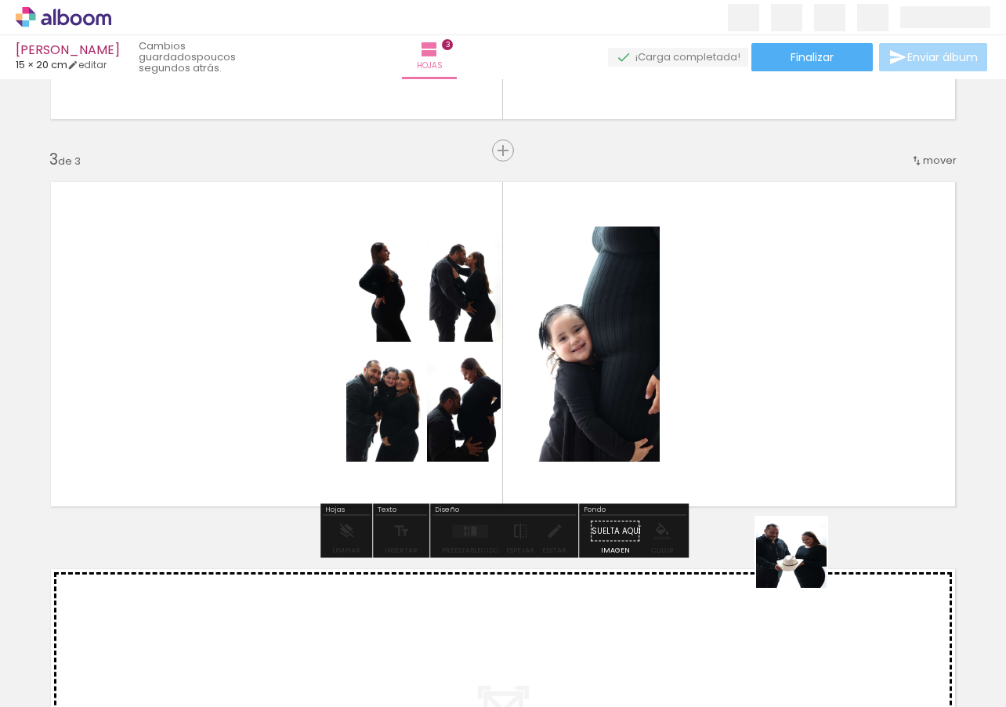
drag, startPoint x: 811, startPoint y: 593, endPoint x: 750, endPoint y: 384, distance: 217.9
click at [745, 374] on quentale-workspace at bounding box center [503, 353] width 1006 height 707
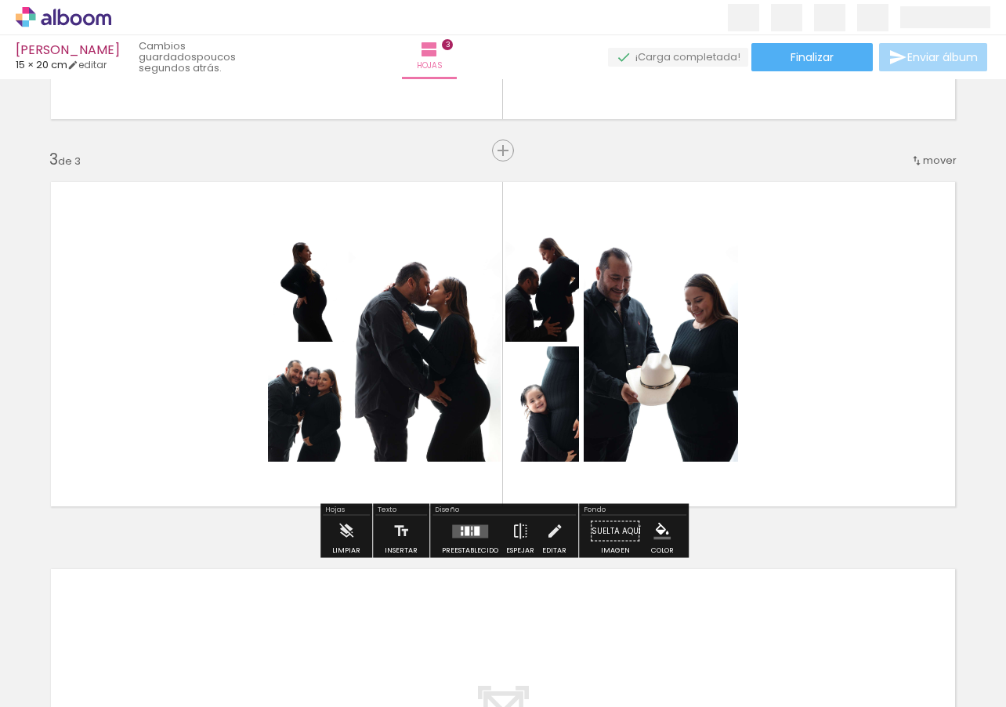
click at [112, 702] on iron-horizontal-list at bounding box center [96, 658] width 31 height 98
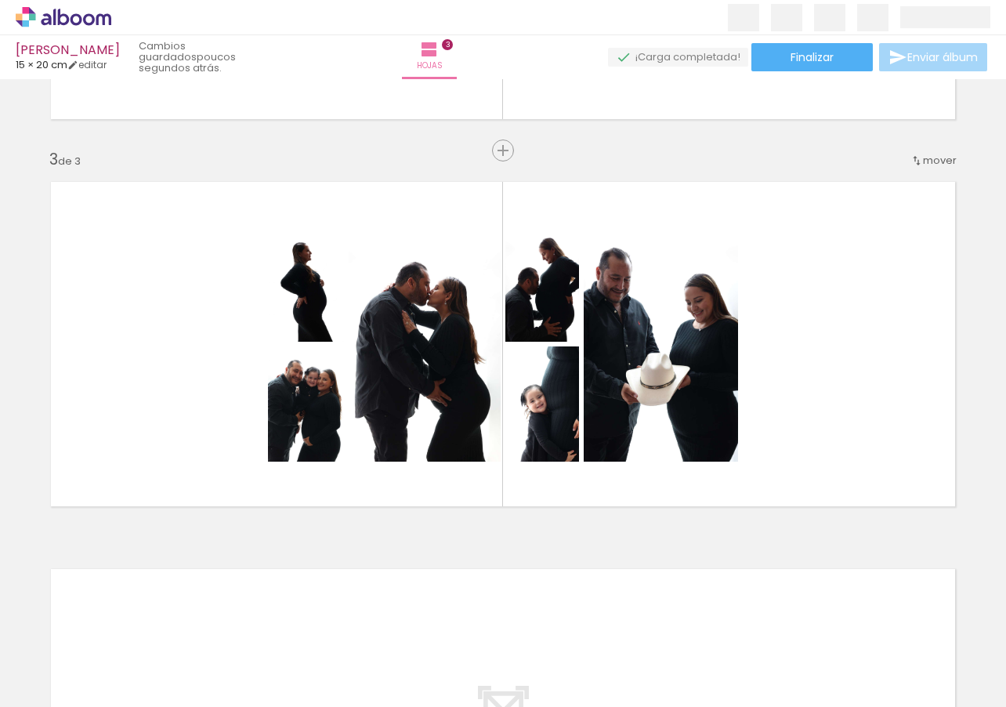
scroll to position [0, 1298]
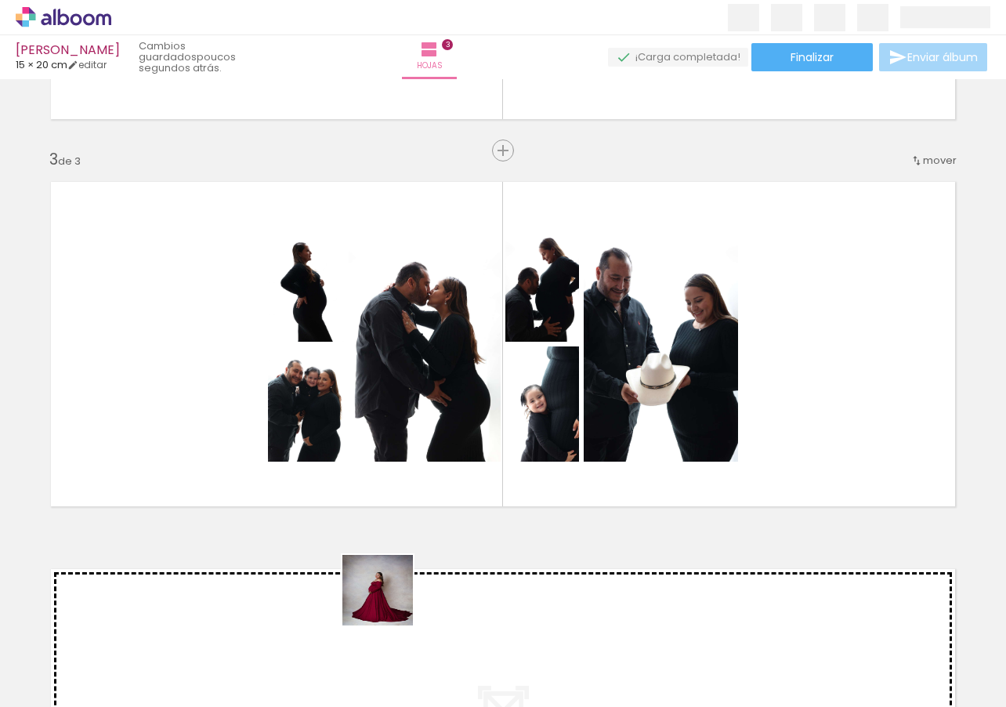
drag, startPoint x: 389, startPoint y: 602, endPoint x: 526, endPoint y: 391, distance: 251.0
click at [526, 391] on quentale-workspace at bounding box center [503, 353] width 1006 height 707
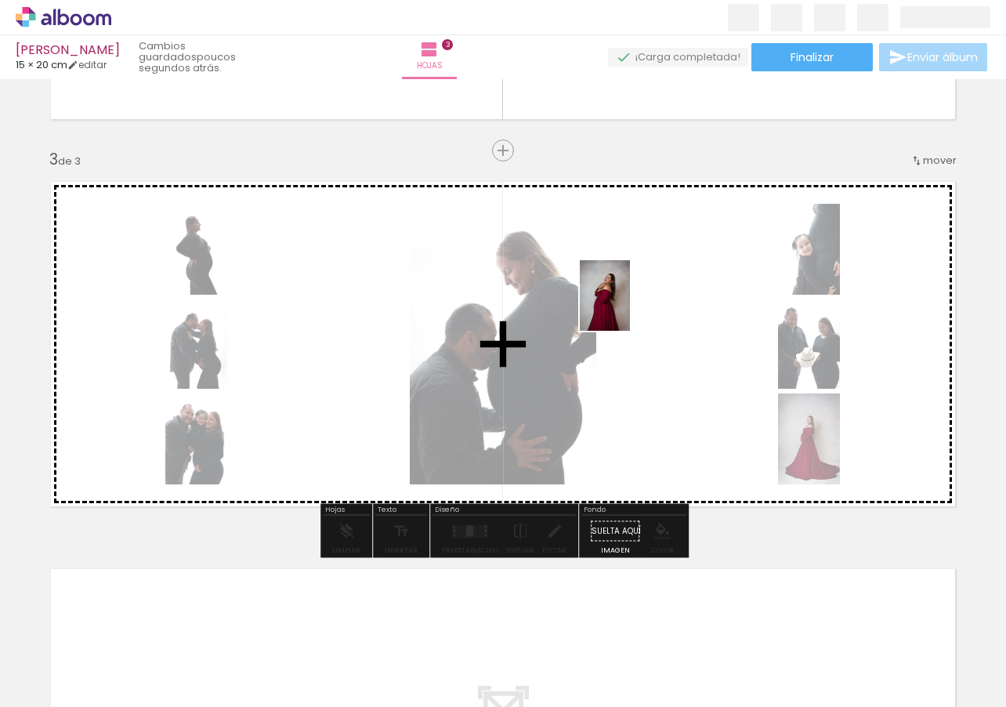
drag, startPoint x: 440, startPoint y: 668, endPoint x: 628, endPoint y: 306, distance: 407.9
click at [628, 306] on quentale-workspace at bounding box center [503, 353] width 1006 height 707
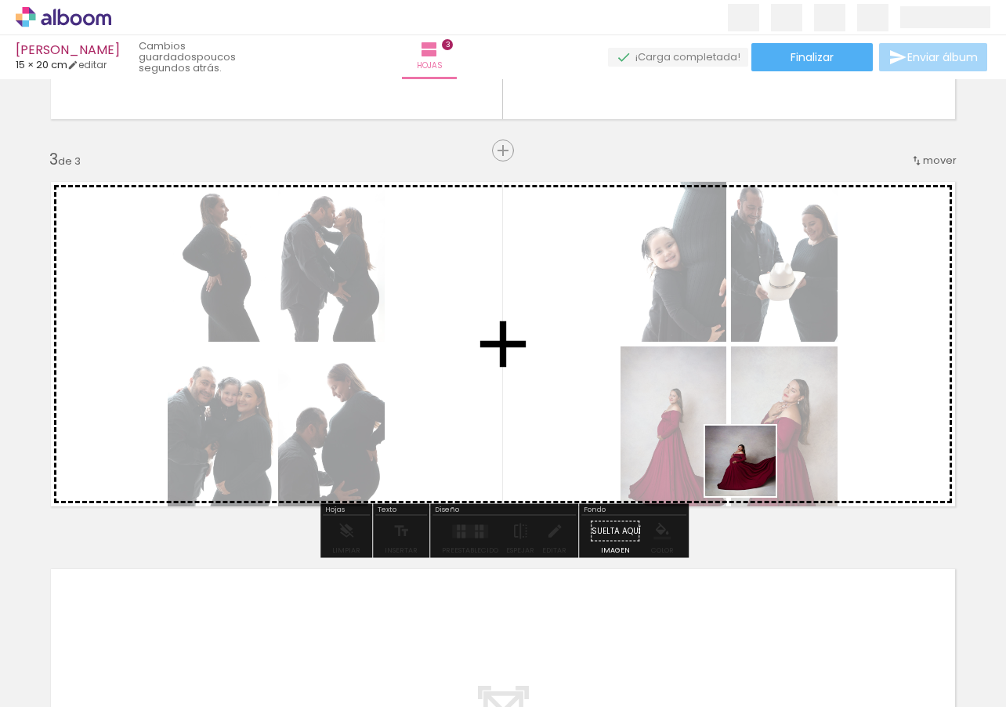
drag, startPoint x: 582, startPoint y: 621, endPoint x: 816, endPoint y: 417, distance: 311.0
click at [816, 417] on quentale-workspace at bounding box center [503, 353] width 1006 height 707
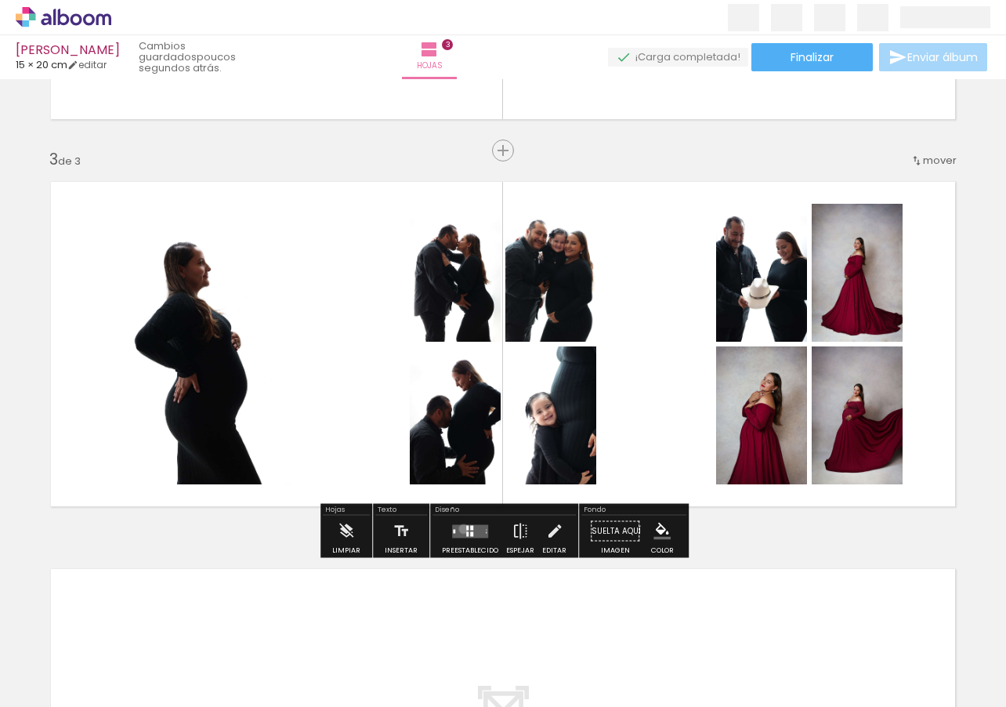
click at [460, 529] on quentale-layouter at bounding box center [470, 530] width 36 height 13
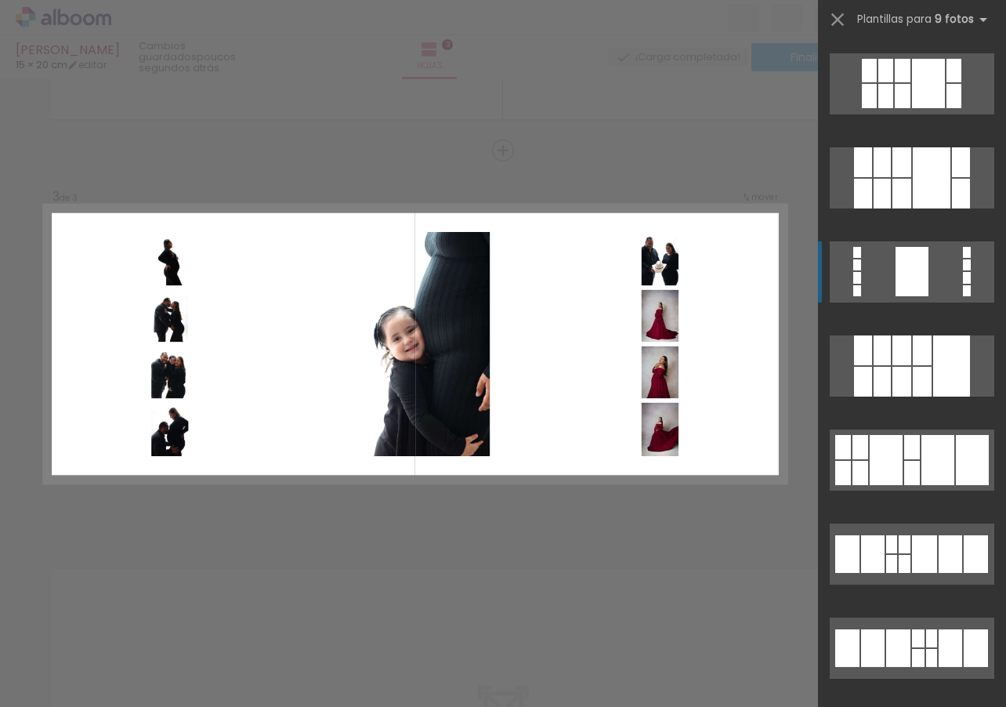
scroll to position [317, 0]
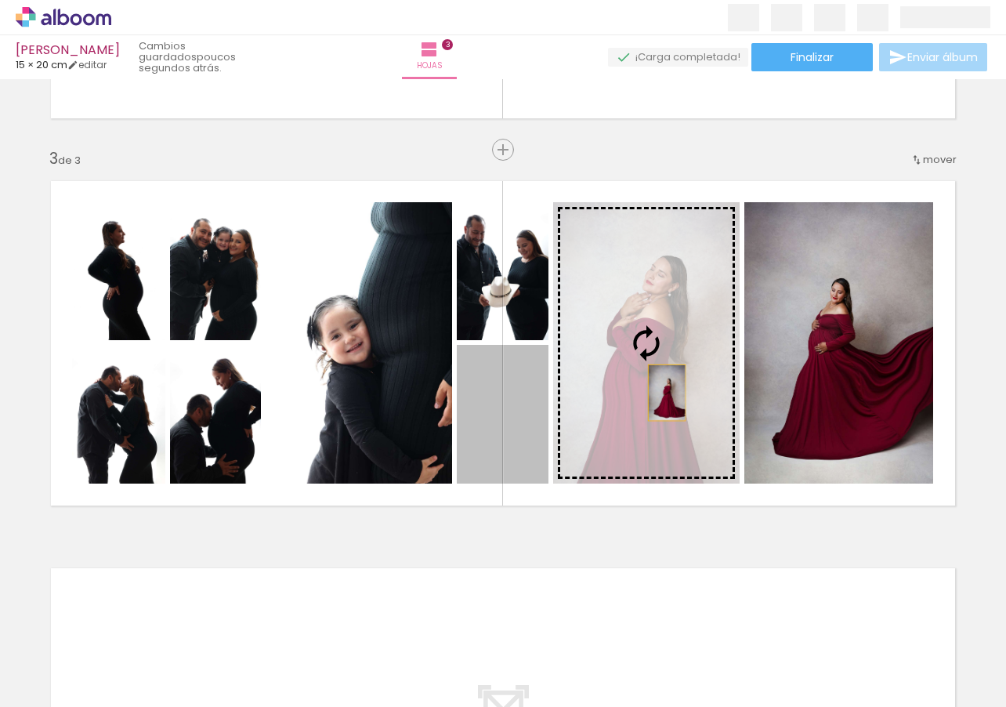
drag, startPoint x: 521, startPoint y: 429, endPoint x: 667, endPoint y: 393, distance: 150.1
click at [0, 0] on slot at bounding box center [0, 0] width 0 height 0
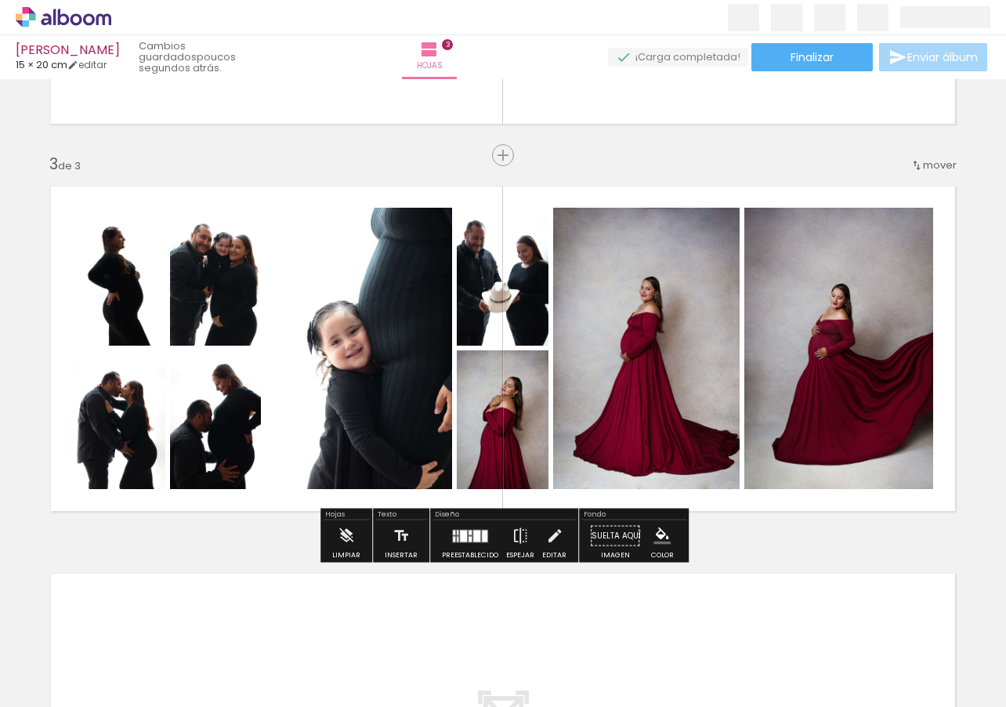
scroll to position [723, 0]
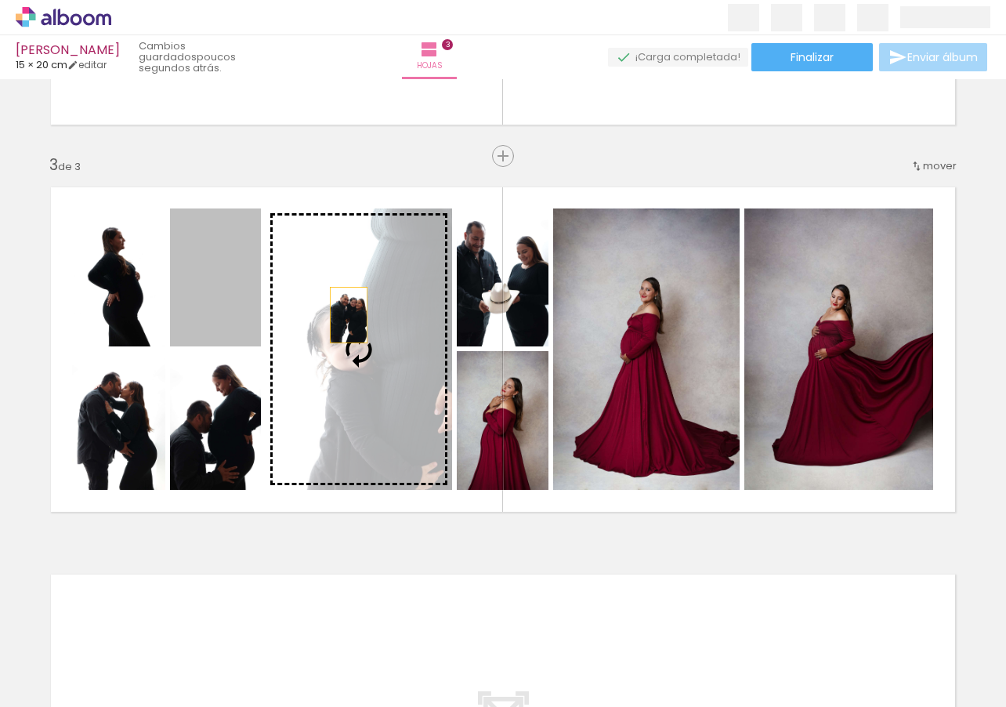
drag, startPoint x: 203, startPoint y: 304, endPoint x: 357, endPoint y: 317, distance: 154.9
click at [0, 0] on slot at bounding box center [0, 0] width 0 height 0
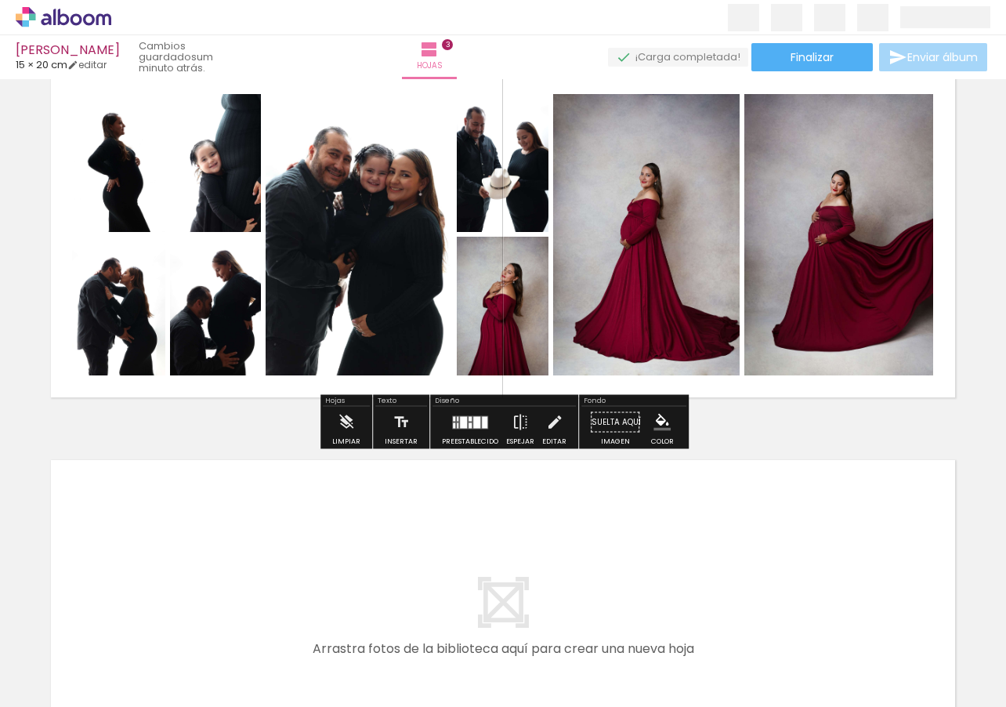
scroll to position [839, 0]
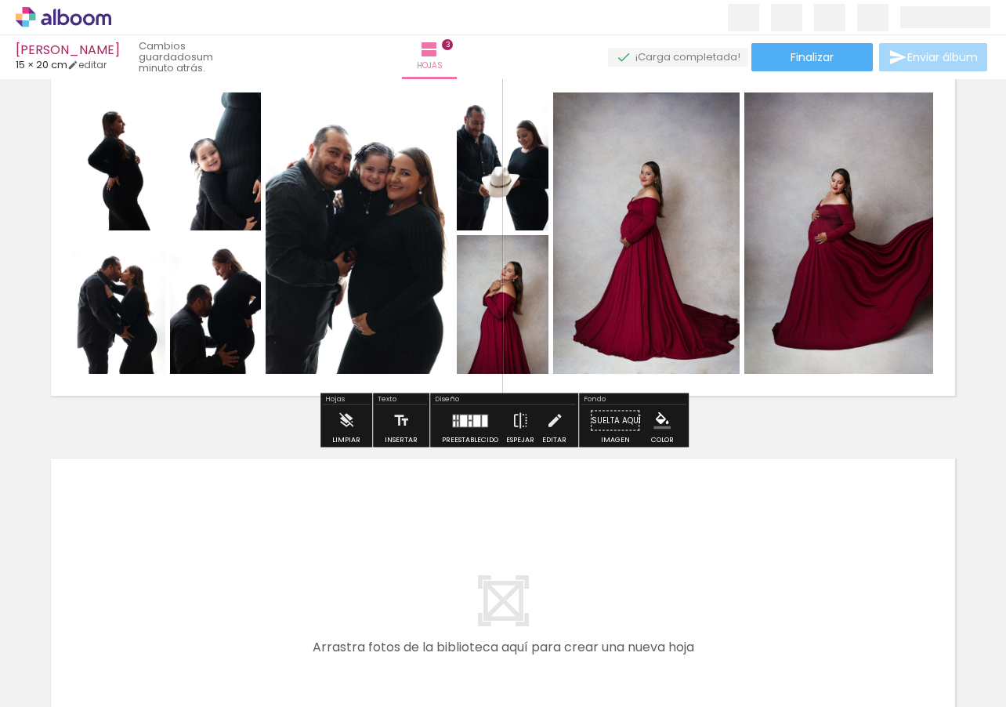
click at [112, 702] on iron-horizontal-list at bounding box center [96, 658] width 31 height 98
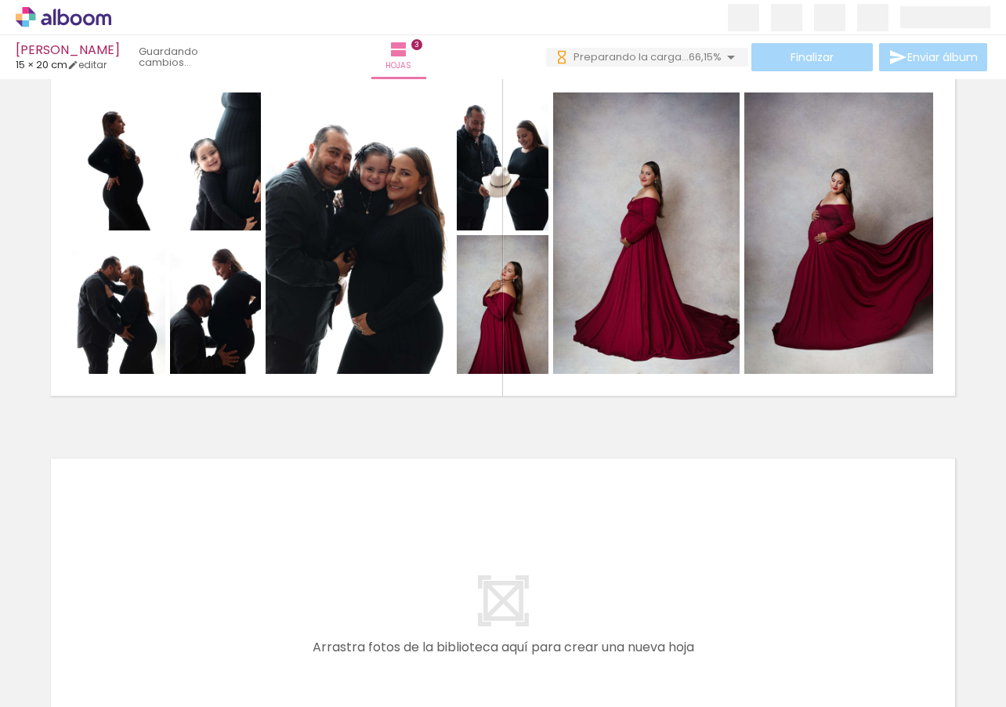
scroll to position [0, 0]
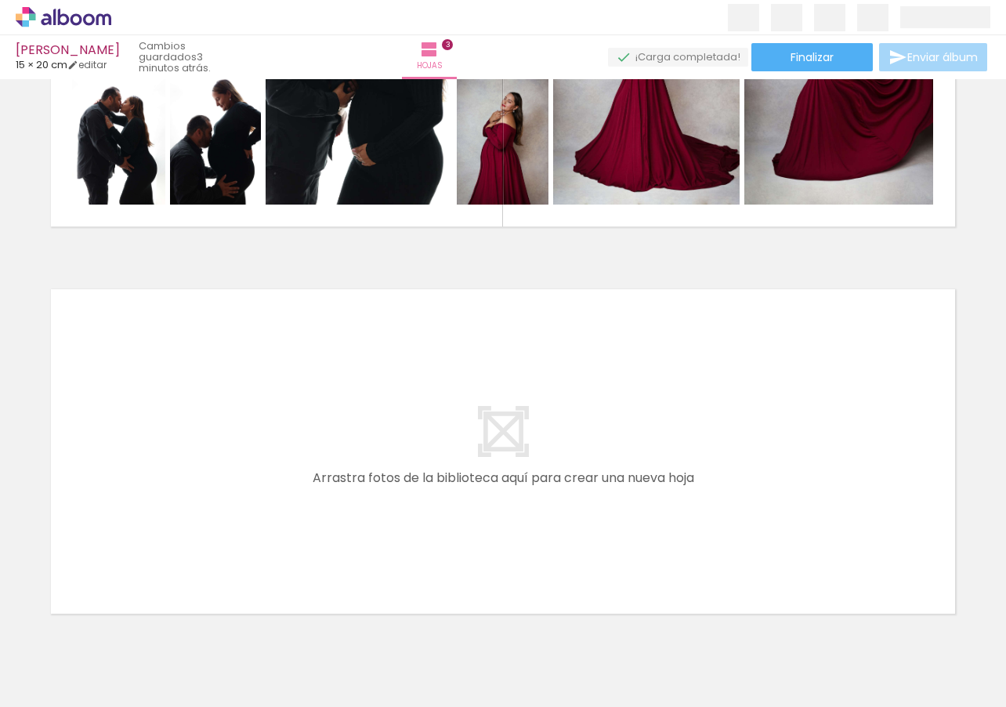
scroll to position [1080, 0]
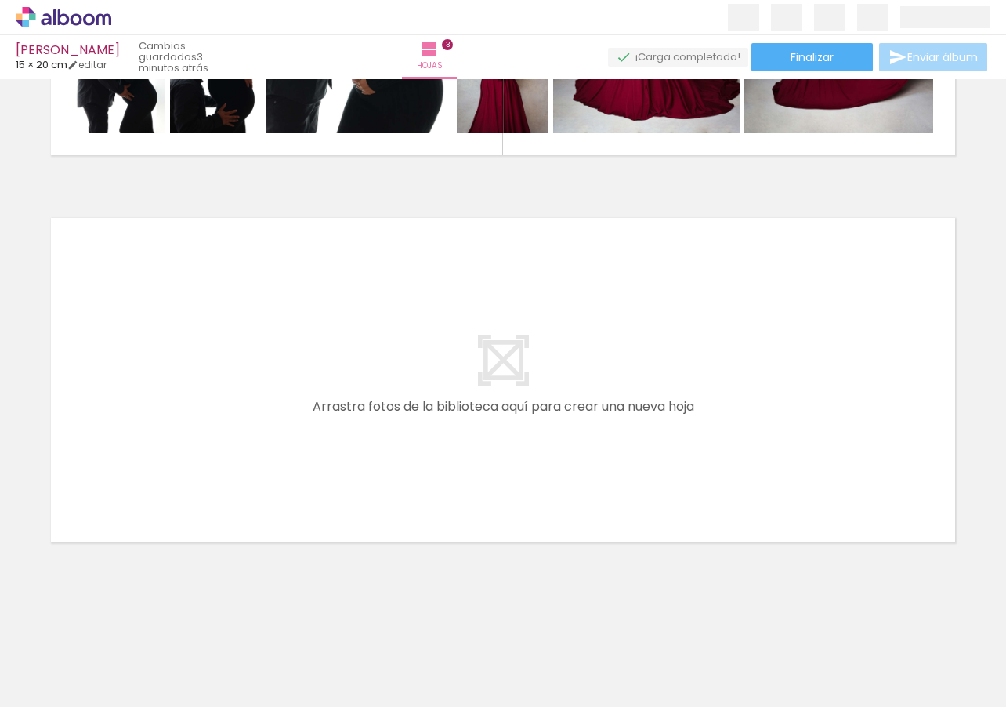
click at [112, 701] on iron-horizontal-list at bounding box center [96, 658] width 31 height 98
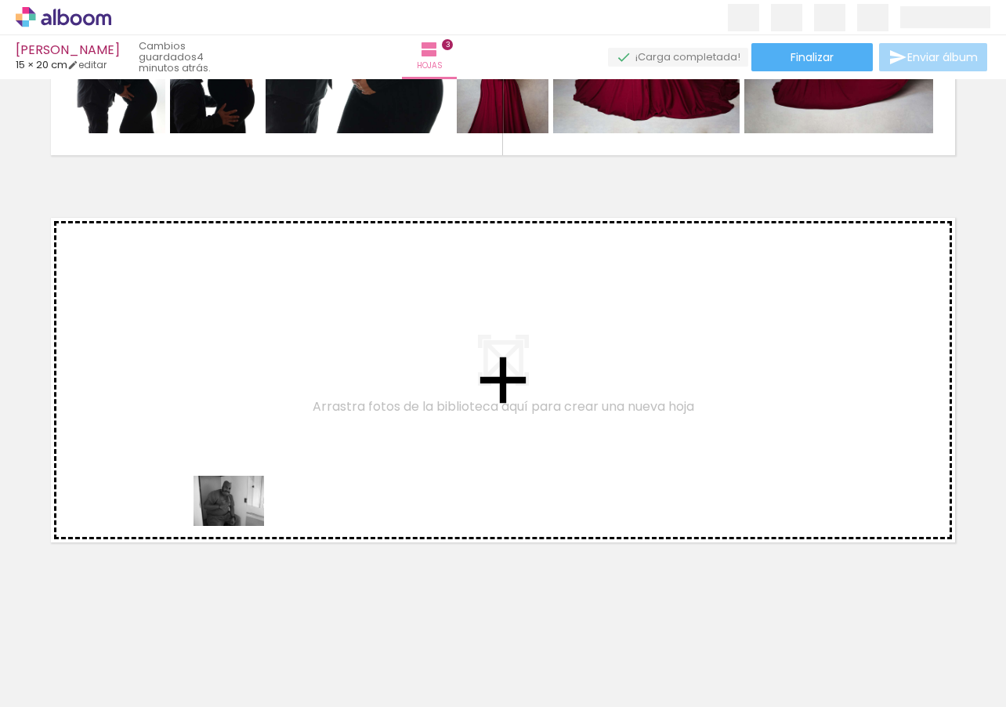
drag, startPoint x: 248, startPoint y: 667, endPoint x: 329, endPoint y: 632, distance: 88.1
click at [240, 521] on quentale-workspace at bounding box center [503, 353] width 1006 height 707
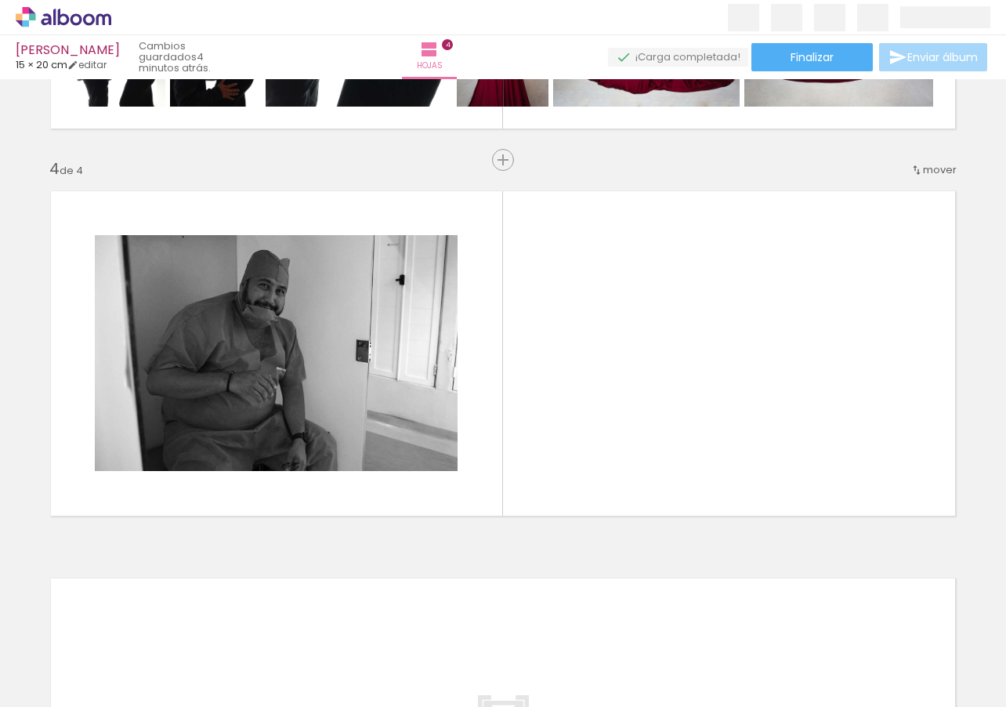
scroll to position [1116, 0]
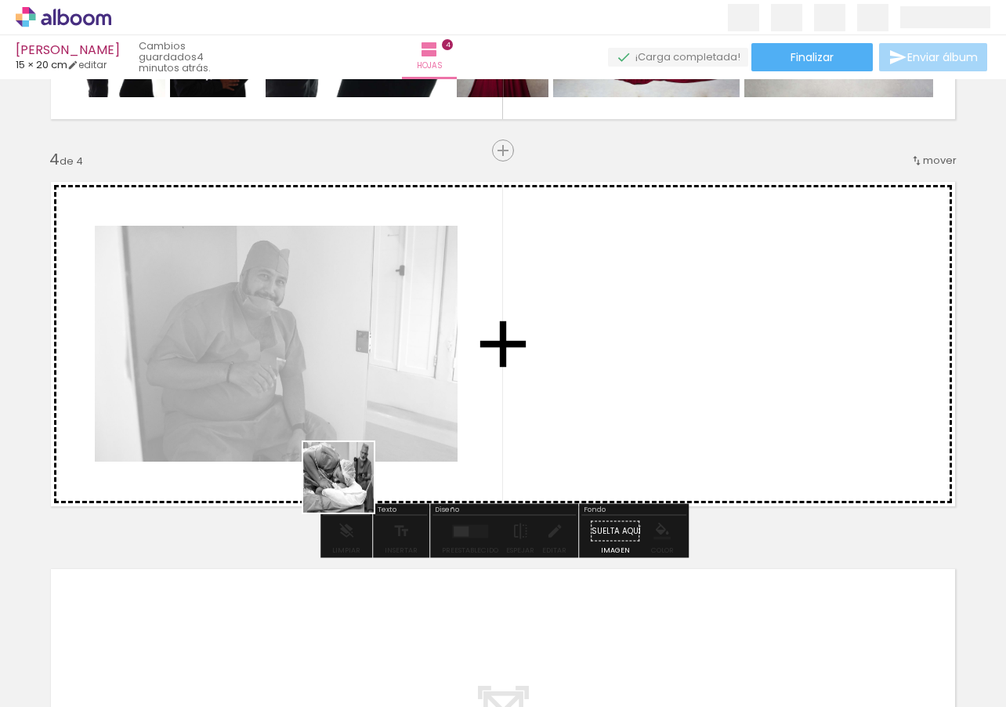
drag, startPoint x: 345, startPoint y: 657, endPoint x: 353, endPoint y: 434, distance: 222.7
click at [351, 429] on quentale-workspace at bounding box center [503, 353] width 1006 height 707
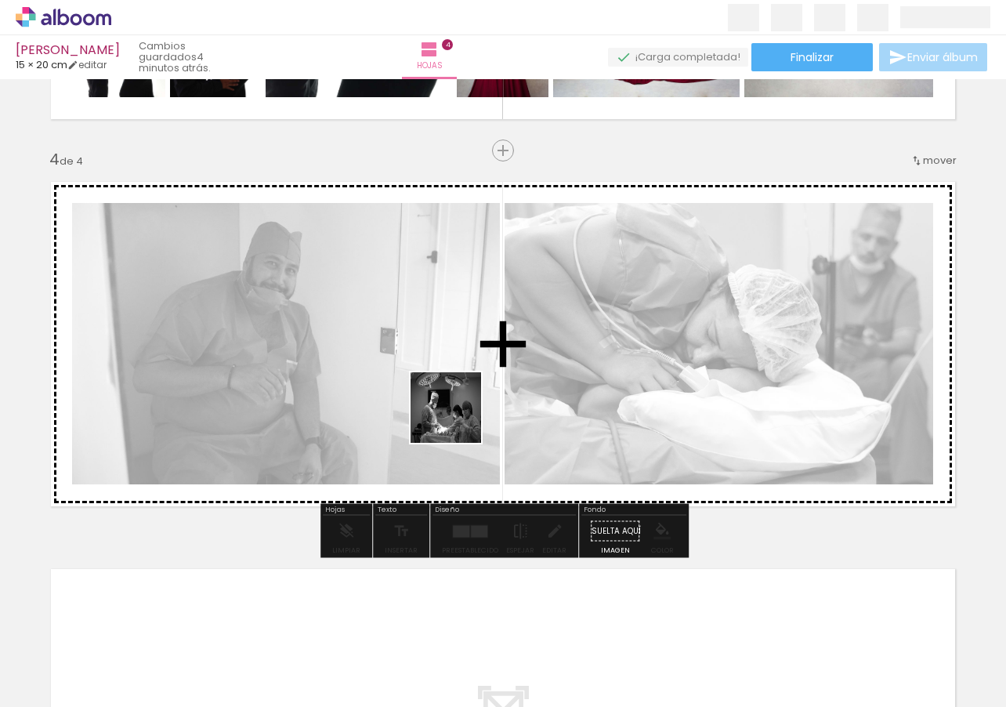
drag, startPoint x: 411, startPoint y: 657, endPoint x: 509, endPoint y: 538, distance: 154.7
click at [458, 418] on quentale-workspace at bounding box center [503, 353] width 1006 height 707
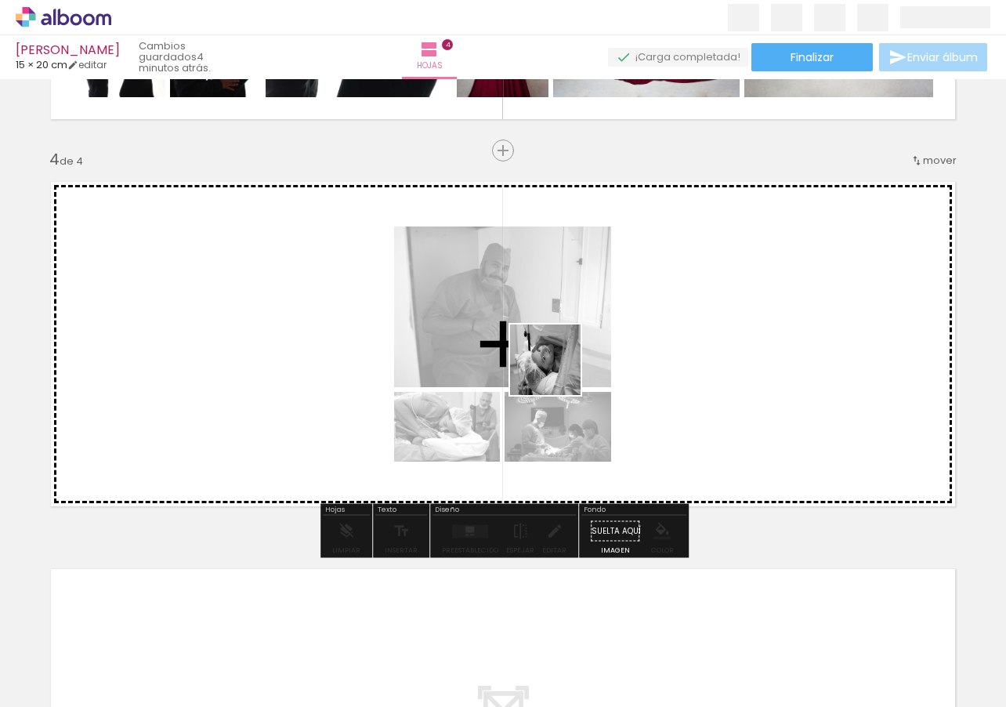
drag, startPoint x: 519, startPoint y: 653, endPoint x: 571, endPoint y: 429, distance: 230.2
click at [558, 359] on quentale-workspace at bounding box center [503, 353] width 1006 height 707
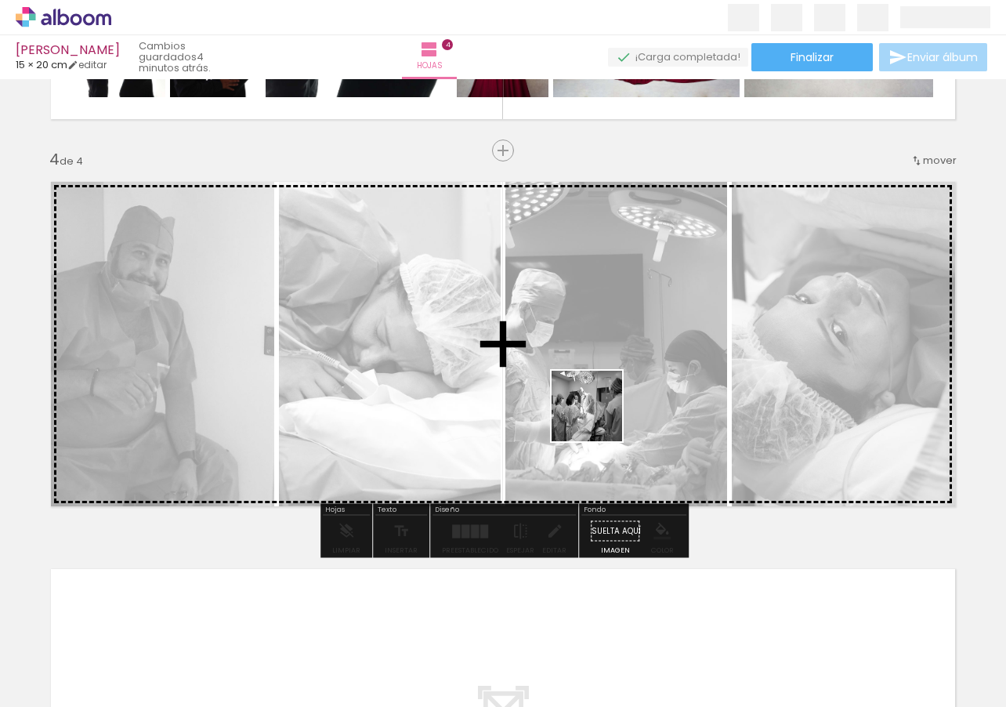
drag, startPoint x: 599, startPoint y: 651, endPoint x: 603, endPoint y: 307, distance: 344.0
click at [603, 302] on quentale-workspace at bounding box center [503, 353] width 1006 height 707
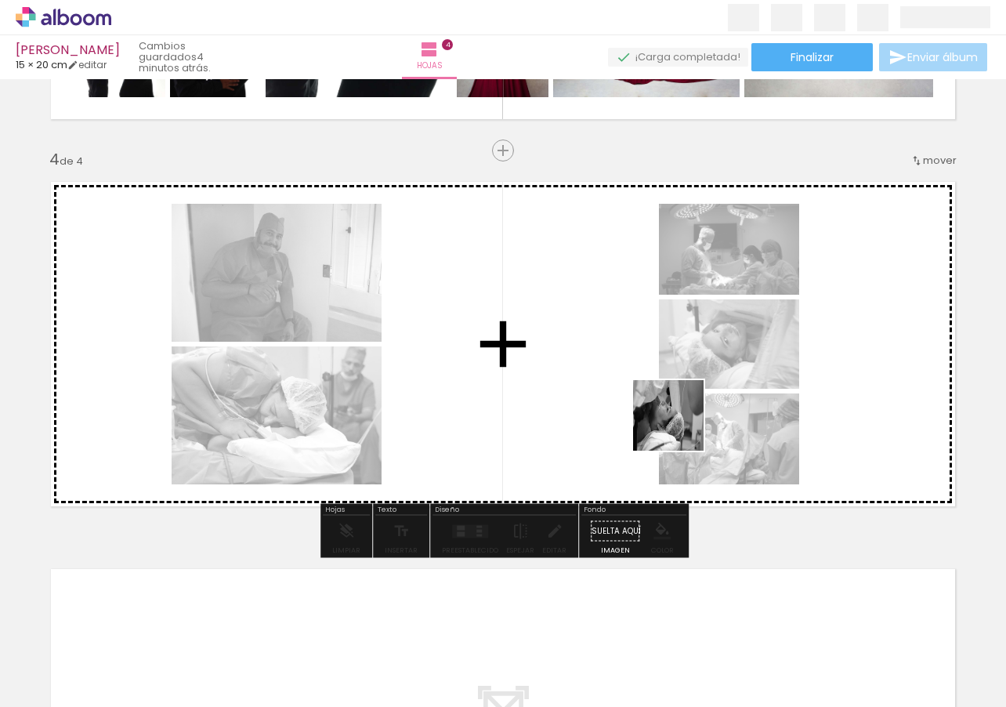
drag, startPoint x: 671, startPoint y: 647, endPoint x: 708, endPoint y: 484, distance: 166.9
click at [679, 384] on quentale-workspace at bounding box center [503, 353] width 1006 height 707
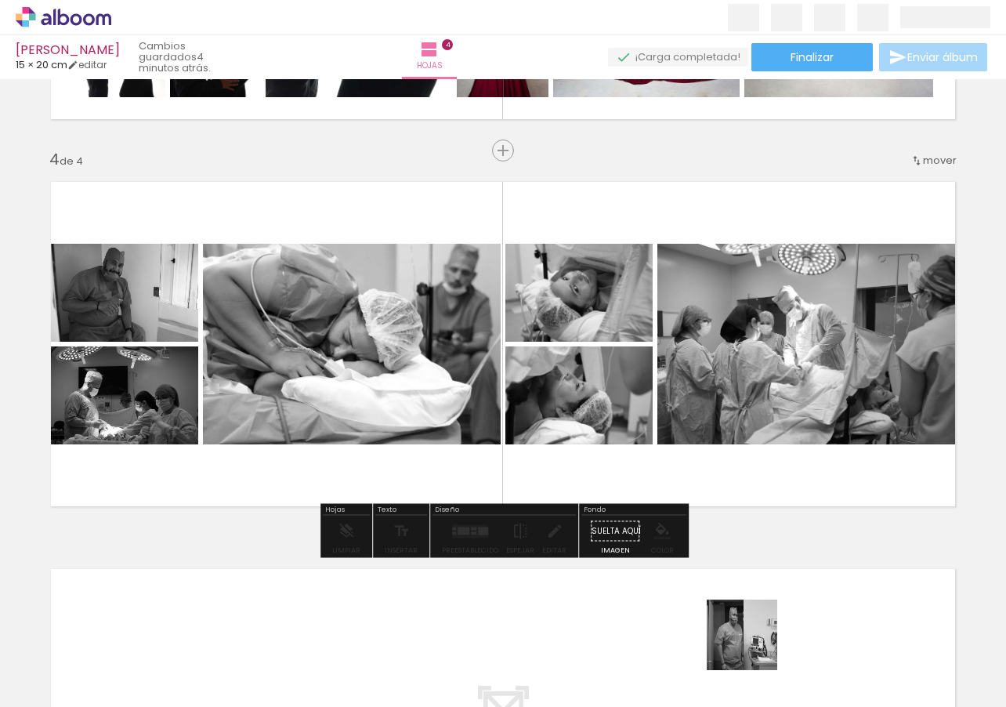
drag, startPoint x: 755, startPoint y: 668, endPoint x: 725, endPoint y: 338, distance: 331.3
click at [723, 335] on quentale-workspace at bounding box center [503, 353] width 1006 height 707
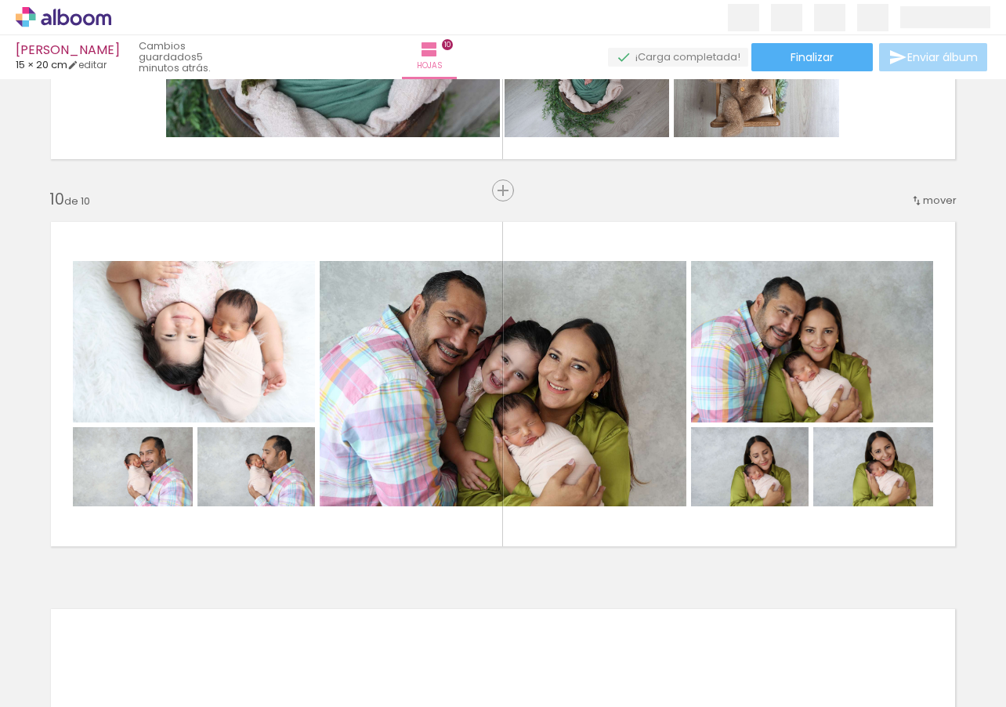
scroll to position [0, 162]
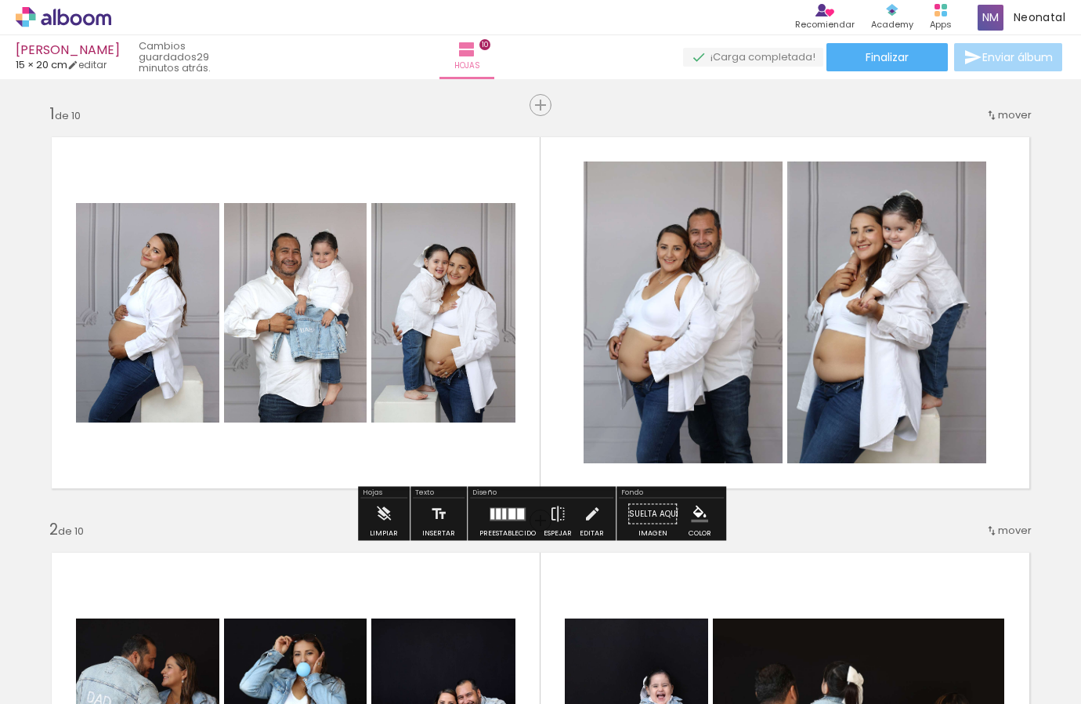
scroll to position [1, 0]
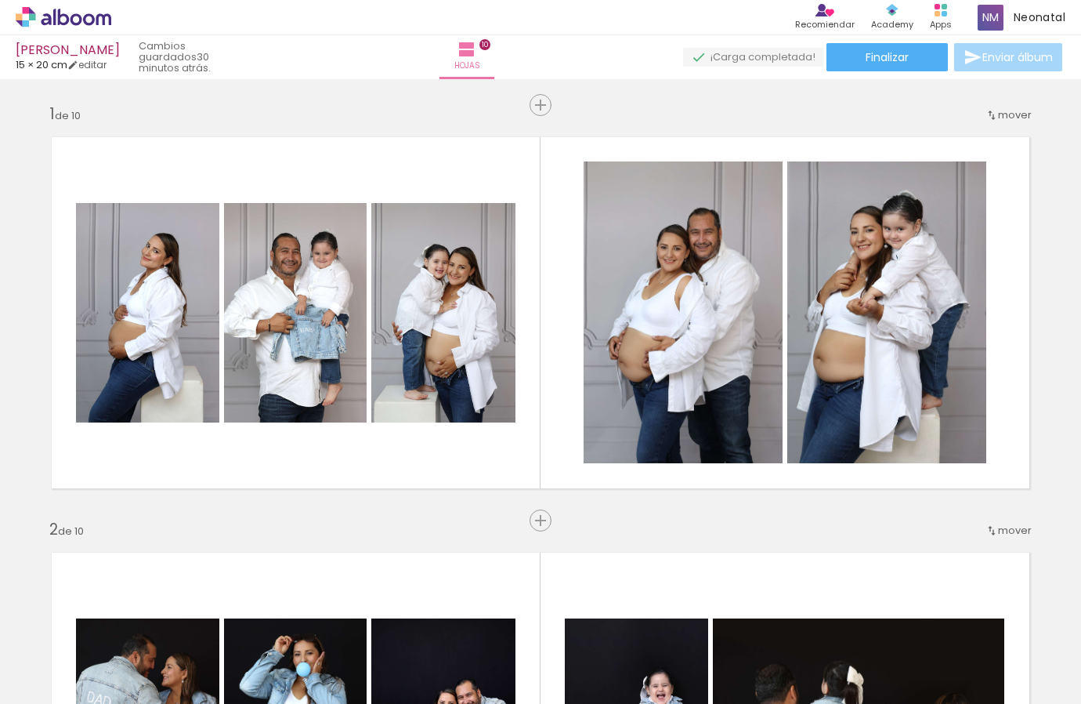
scroll to position [1, 0]
